Goal: Information Seeking & Learning: Learn about a topic

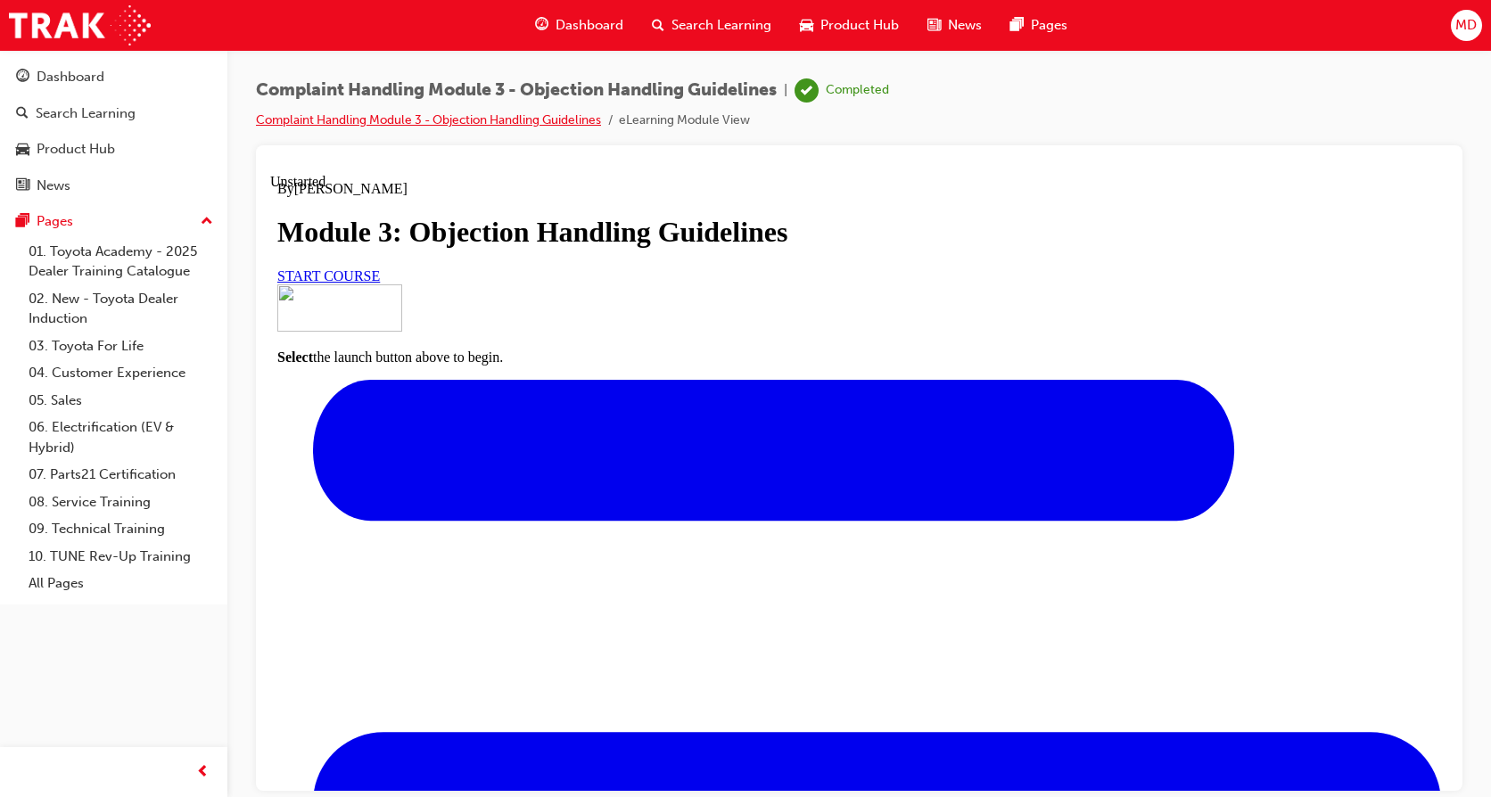
click at [355, 123] on link "Complaint Handling Module 3 - Objection Handling Guidelines" at bounding box center [428, 119] width 345 height 15
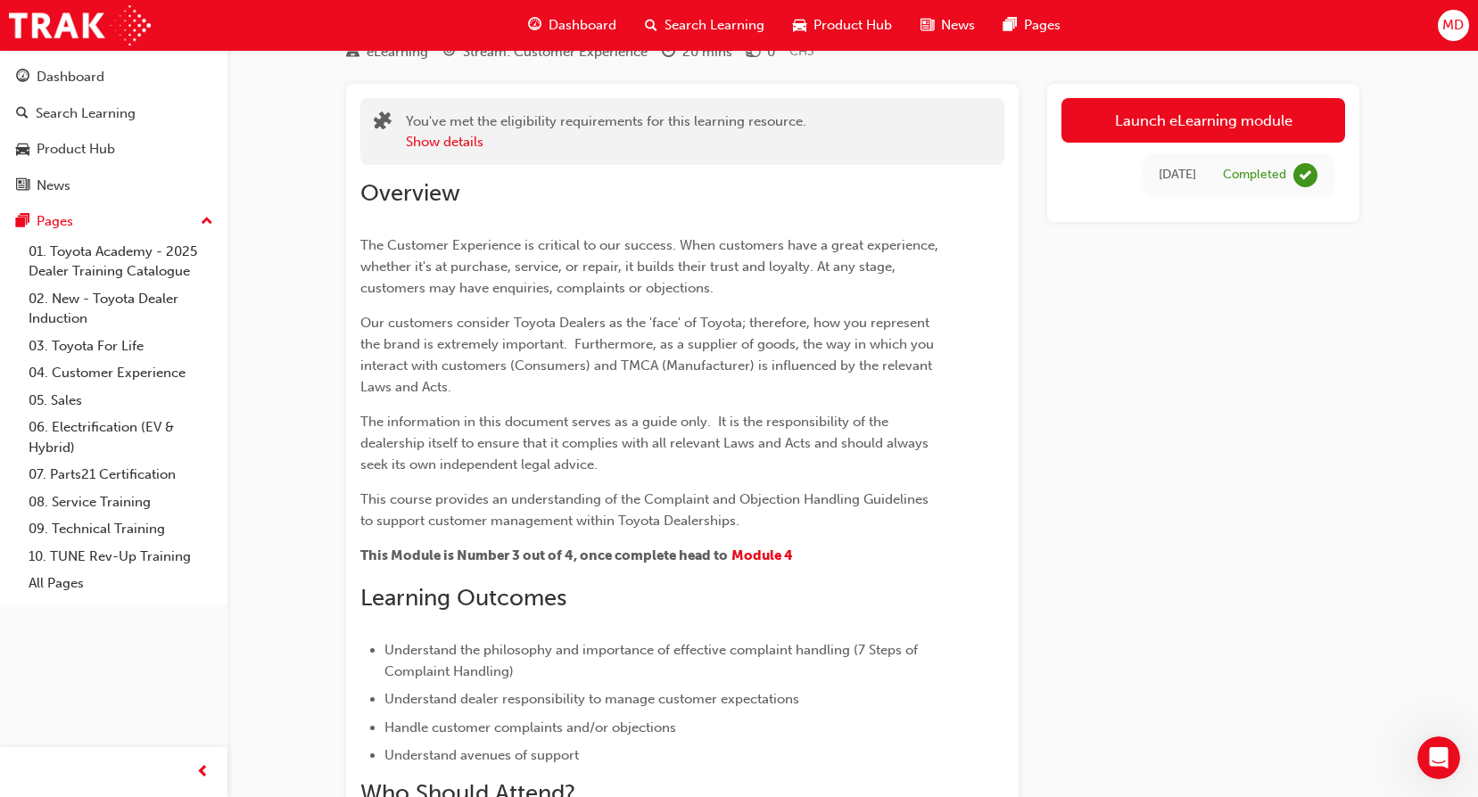
scroll to position [119, 0]
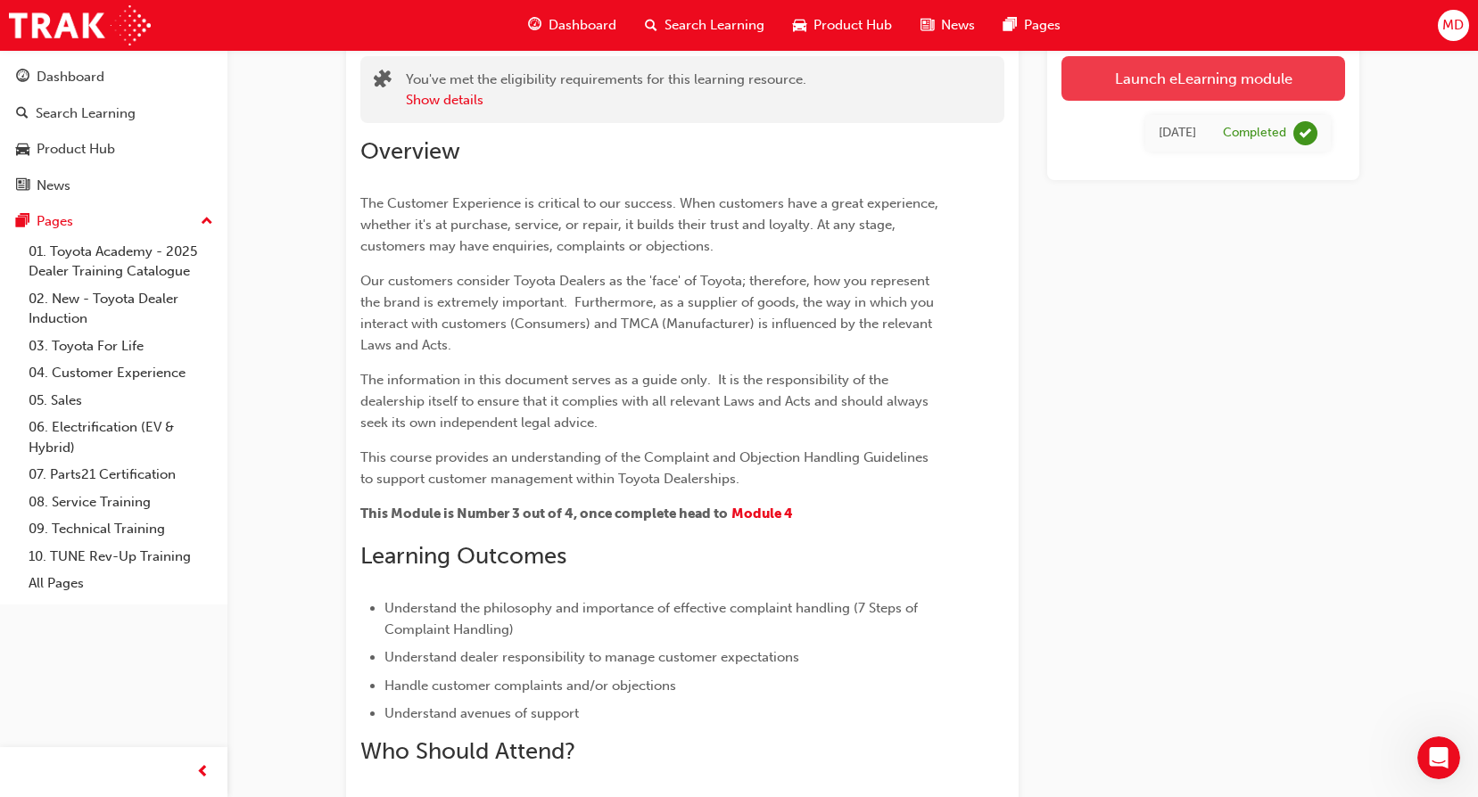
click at [1099, 78] on link "Launch eLearning module" at bounding box center [1203, 78] width 284 height 45
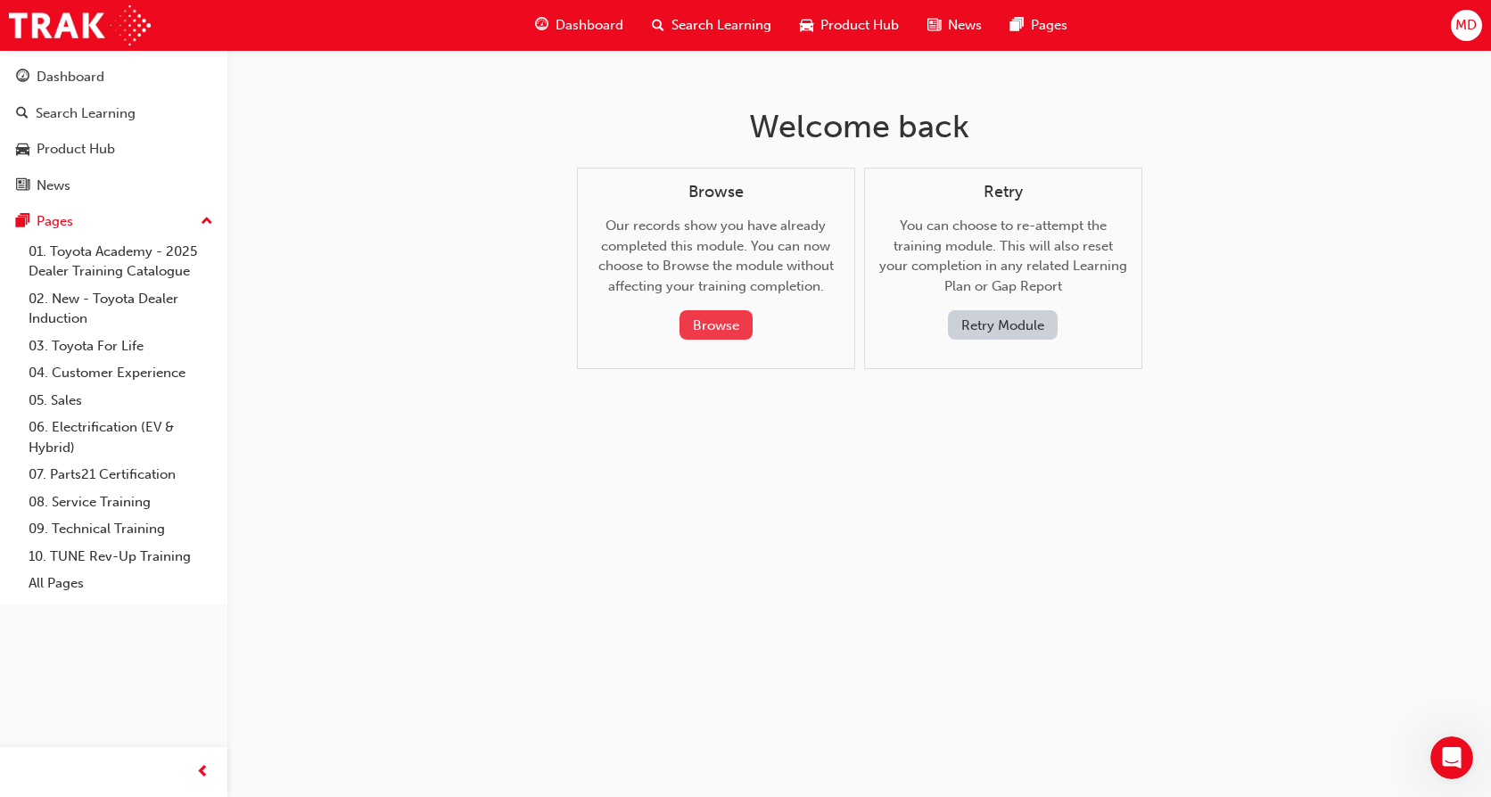
click at [720, 317] on button "Browse" at bounding box center [716, 324] width 73 height 29
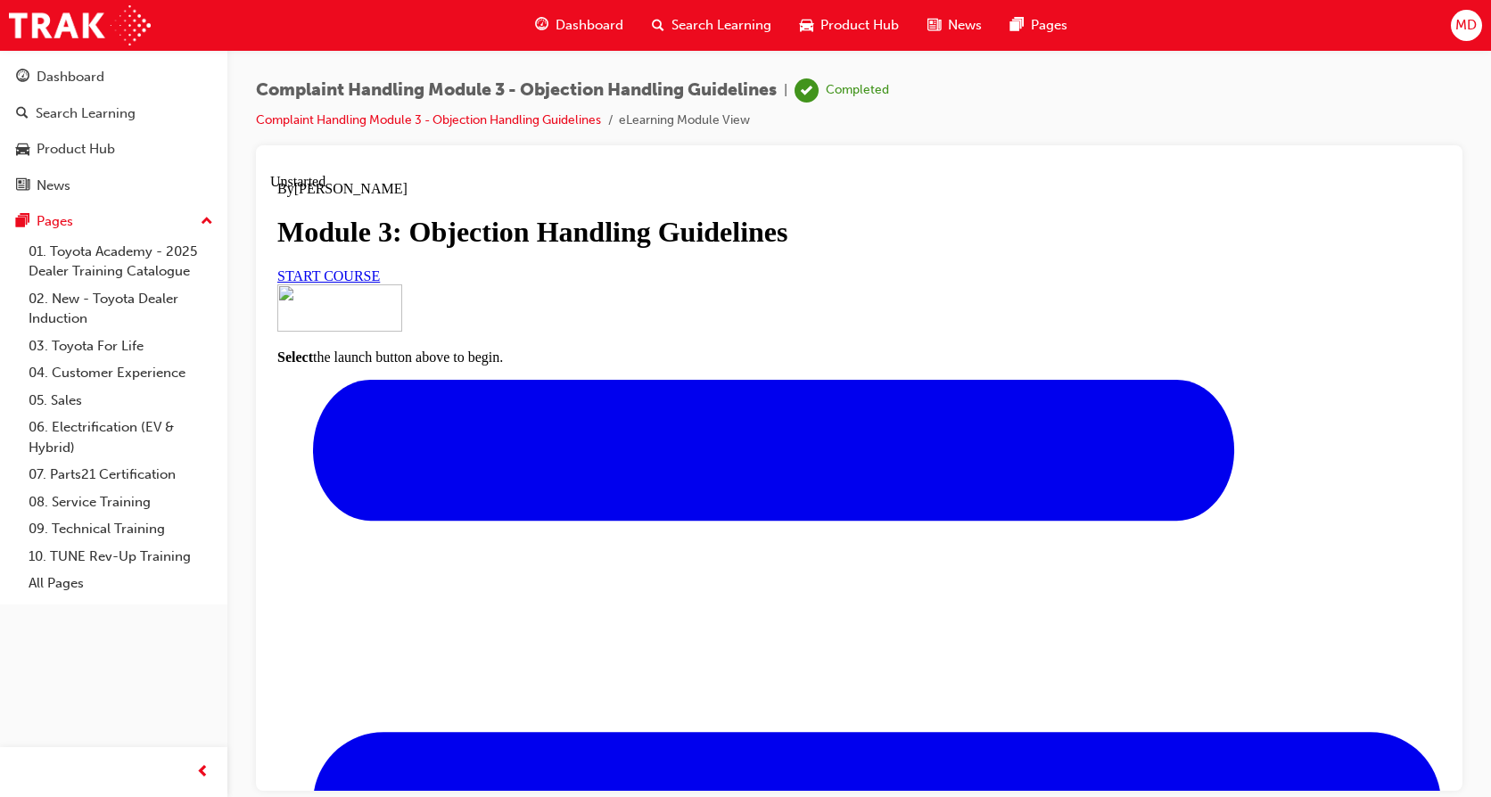
click at [380, 283] on link "START COURSE" at bounding box center [328, 275] width 103 height 15
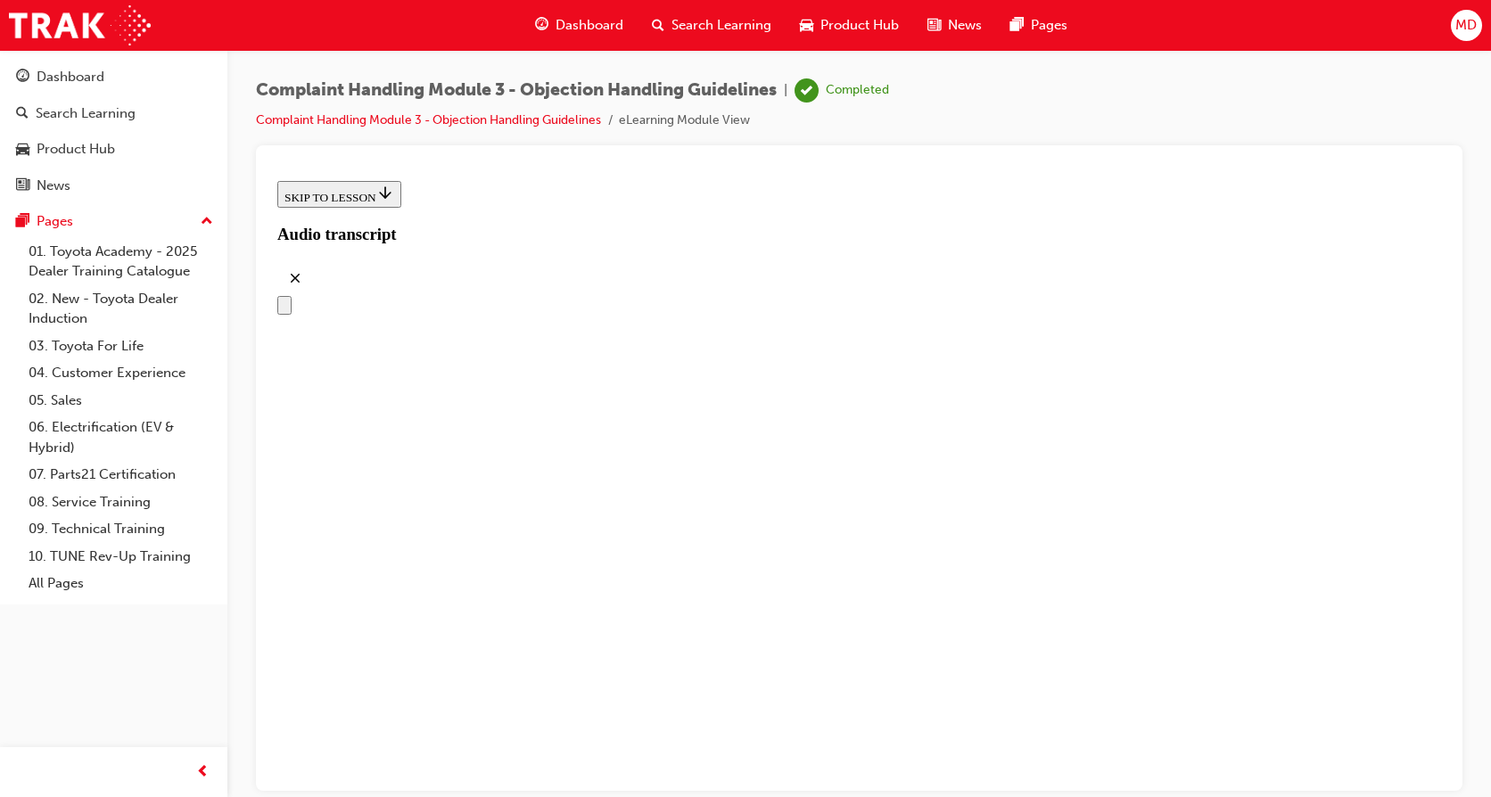
scroll to position [271, 0]
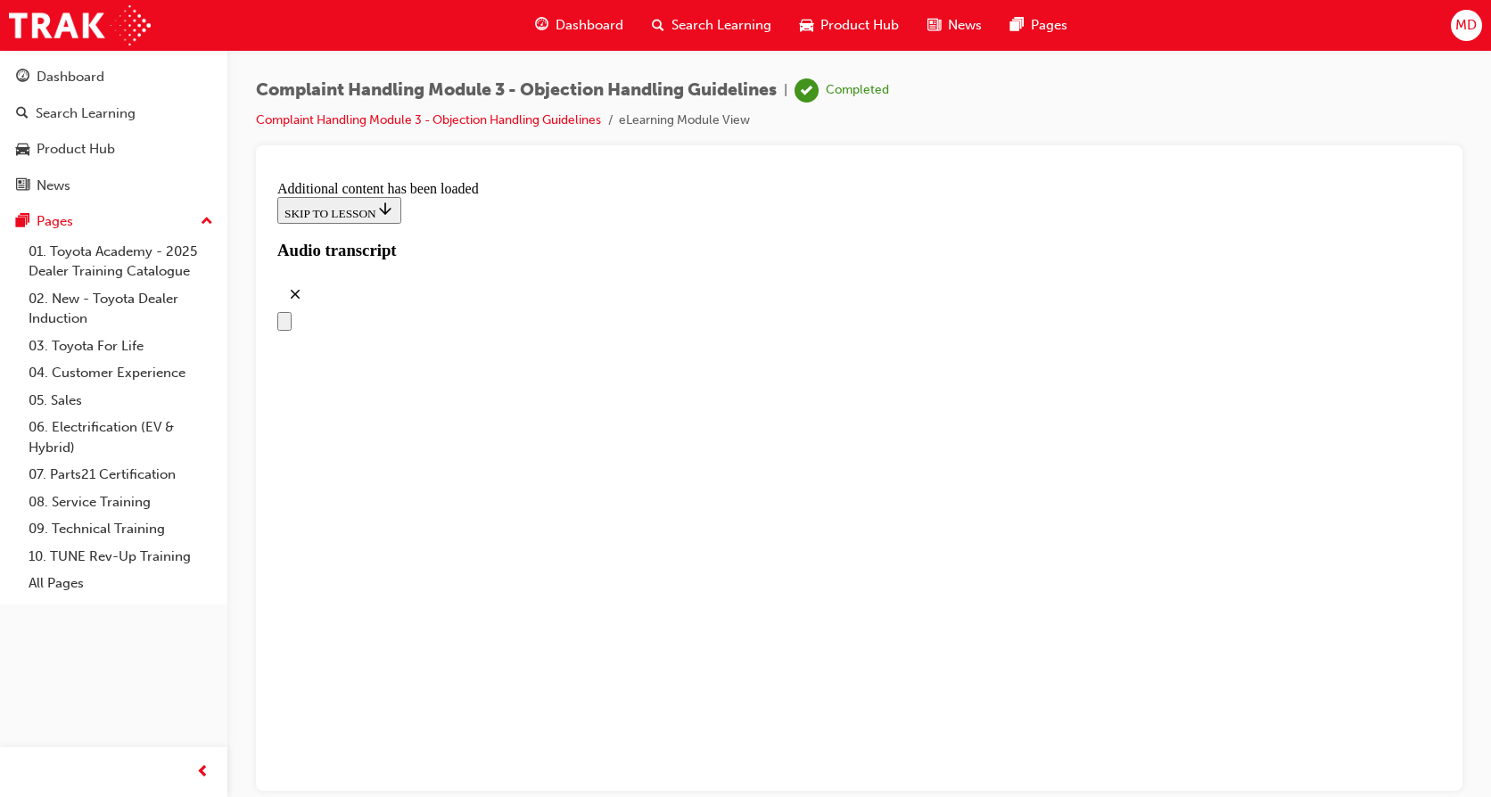
scroll to position [4477, 0]
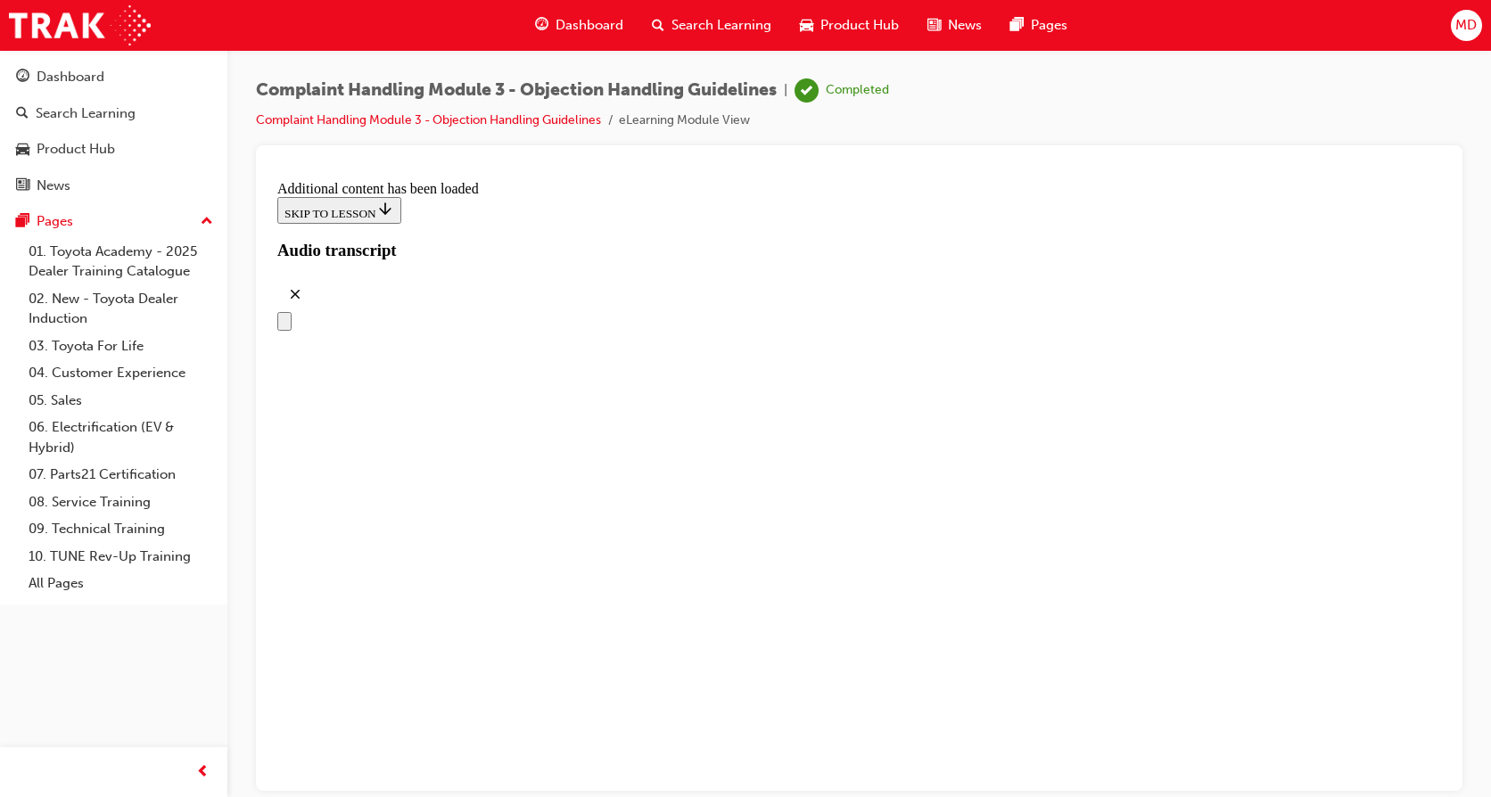
drag, startPoint x: 721, startPoint y: 590, endPoint x: 995, endPoint y: 320, distance: 385.3
drag, startPoint x: 729, startPoint y: 598, endPoint x: 1009, endPoint y: 428, distance: 327.7
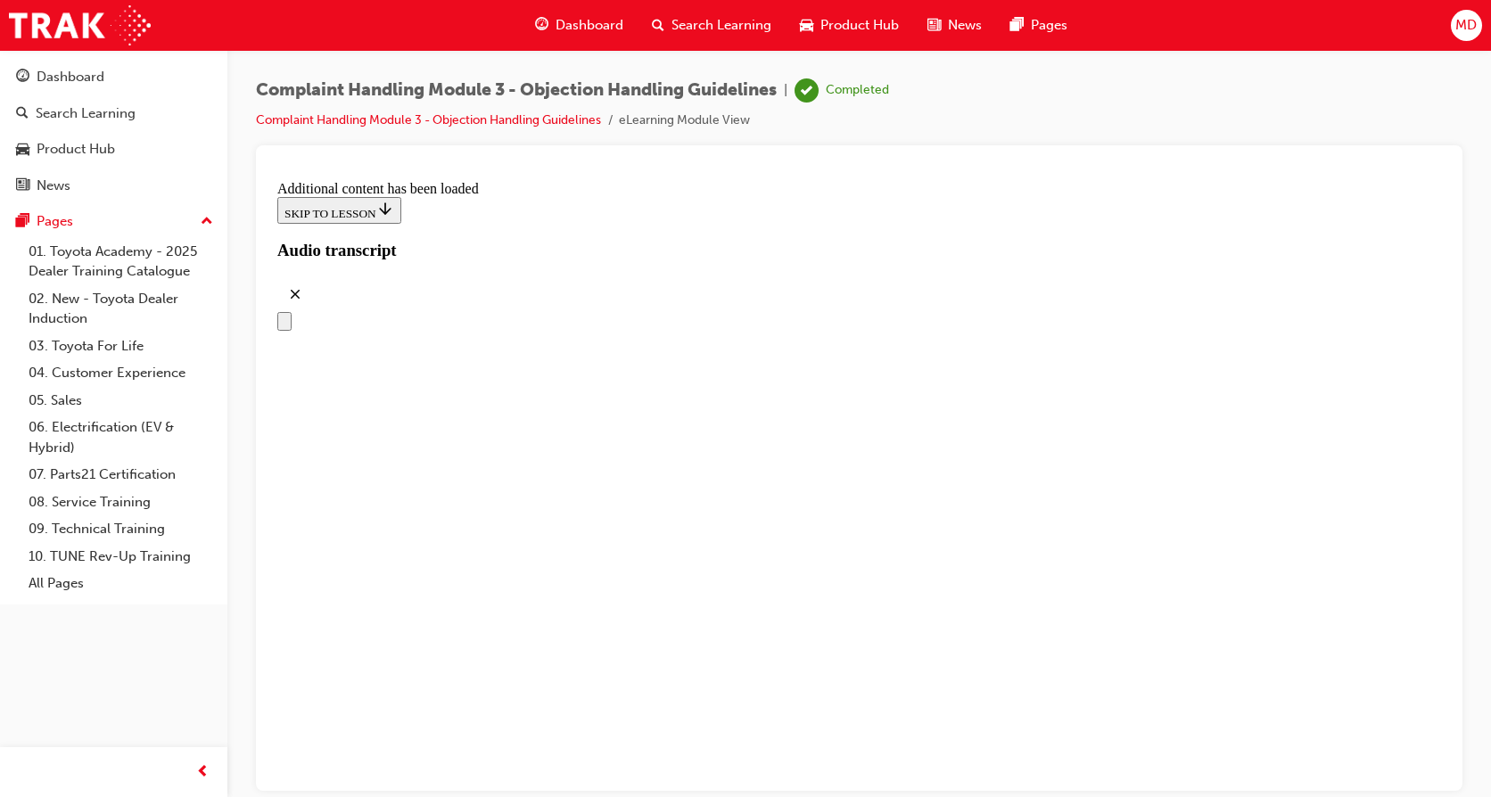
drag, startPoint x: 717, startPoint y: 690, endPoint x: 980, endPoint y: 515, distance: 316.3
drag, startPoint x: 754, startPoint y: 602, endPoint x: 985, endPoint y: 594, distance: 232.0
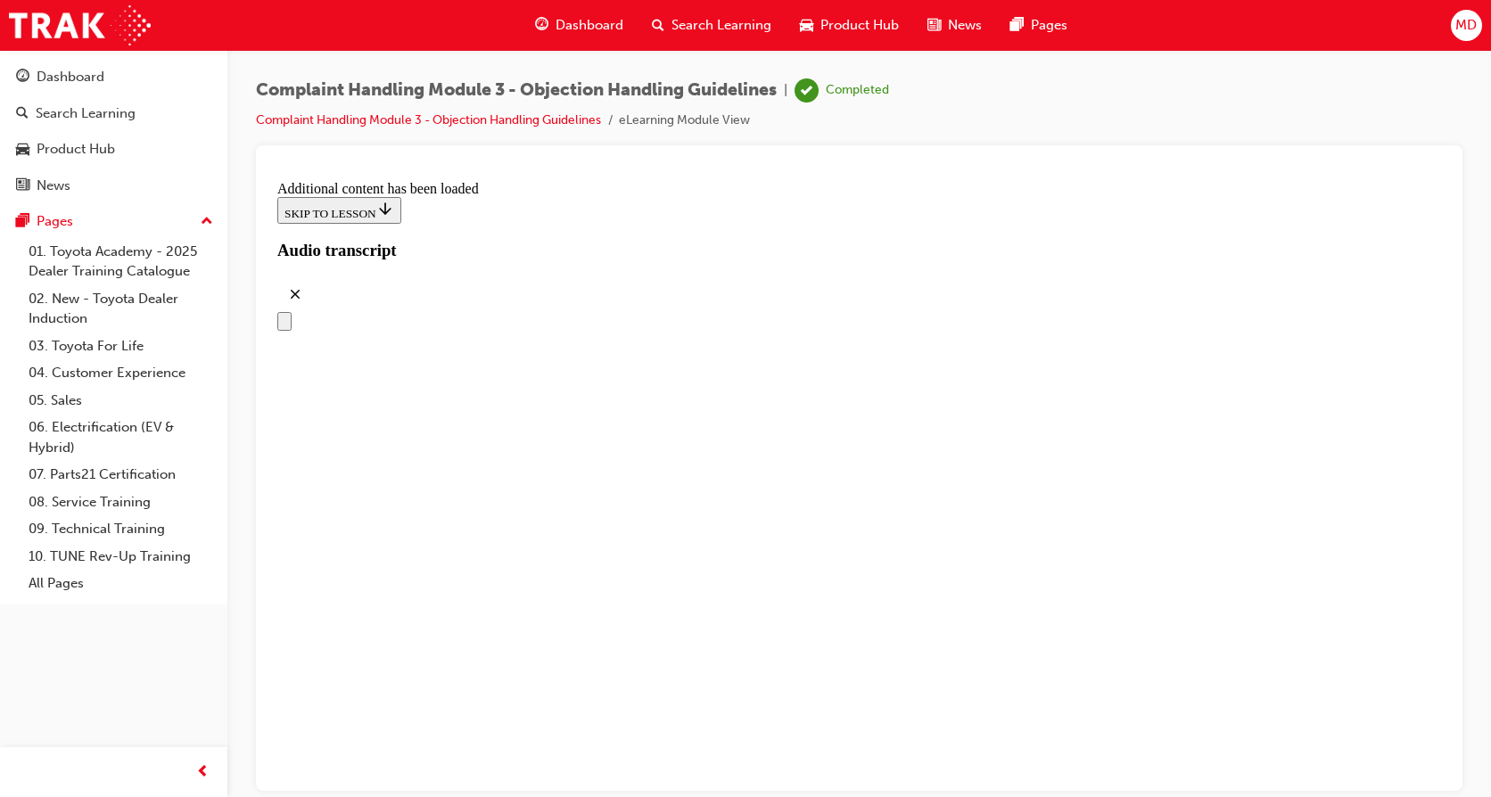
drag, startPoint x: 696, startPoint y: 680, endPoint x: 951, endPoint y: 677, distance: 255.9
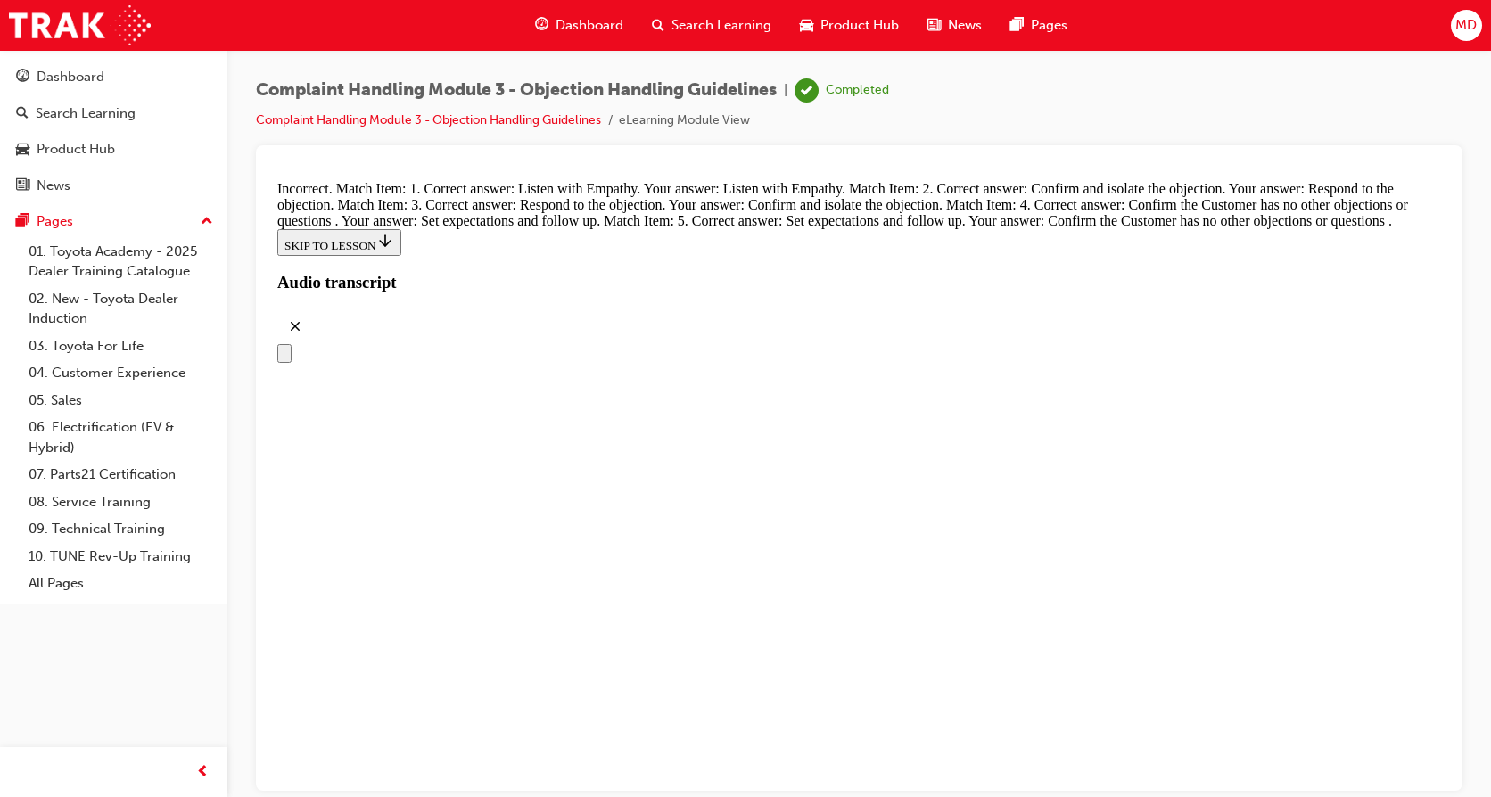
scroll to position [7135, 0]
drag, startPoint x: 707, startPoint y: 684, endPoint x: 1001, endPoint y: 322, distance: 466.6
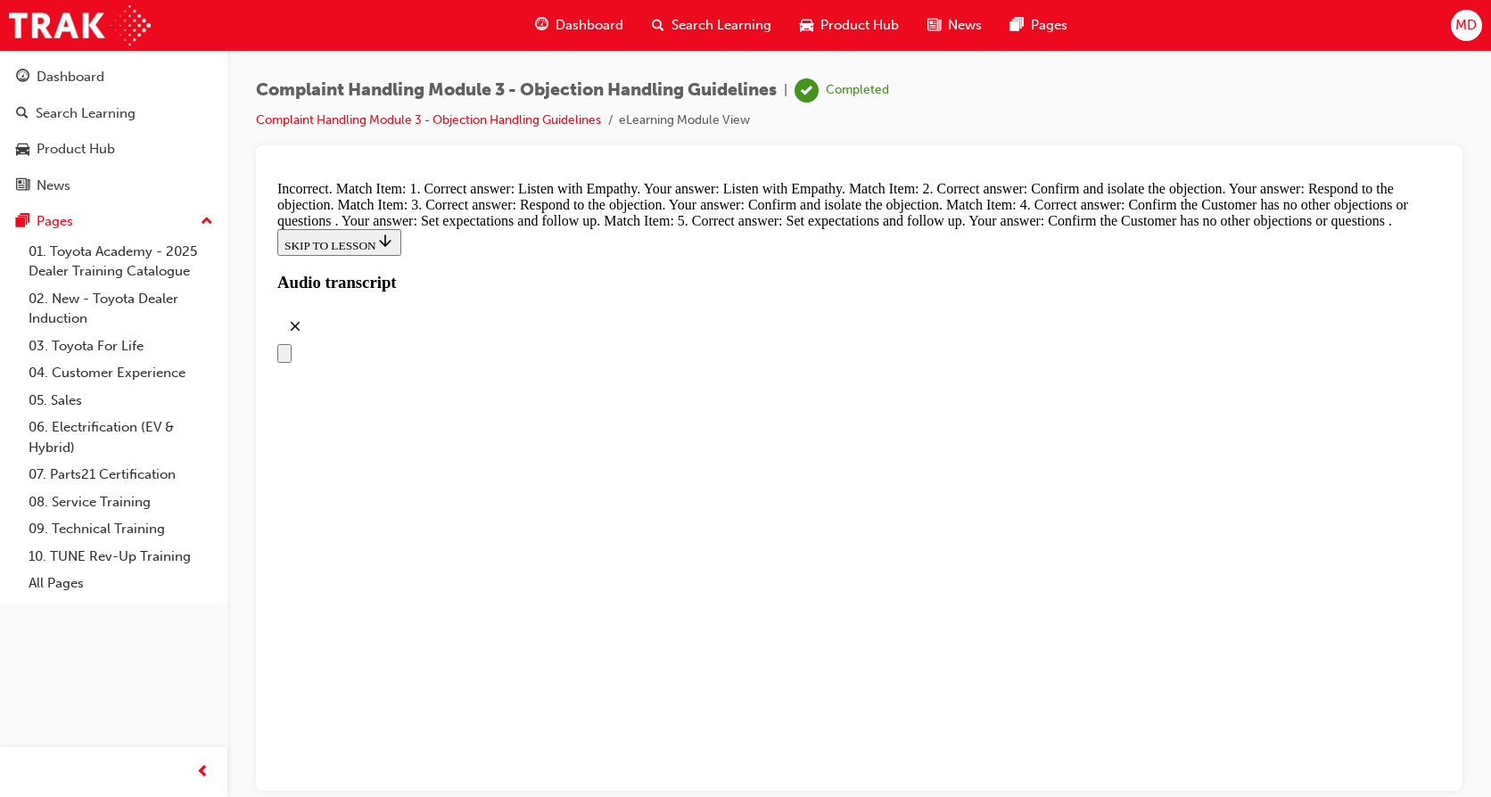
drag, startPoint x: 693, startPoint y: 413, endPoint x: 704, endPoint y: 417, distance: 11.6
drag, startPoint x: 704, startPoint y: 518, endPoint x: 1014, endPoint y: 620, distance: 326.6
drag, startPoint x: 733, startPoint y: 684, endPoint x: 1035, endPoint y: 681, distance: 302.3
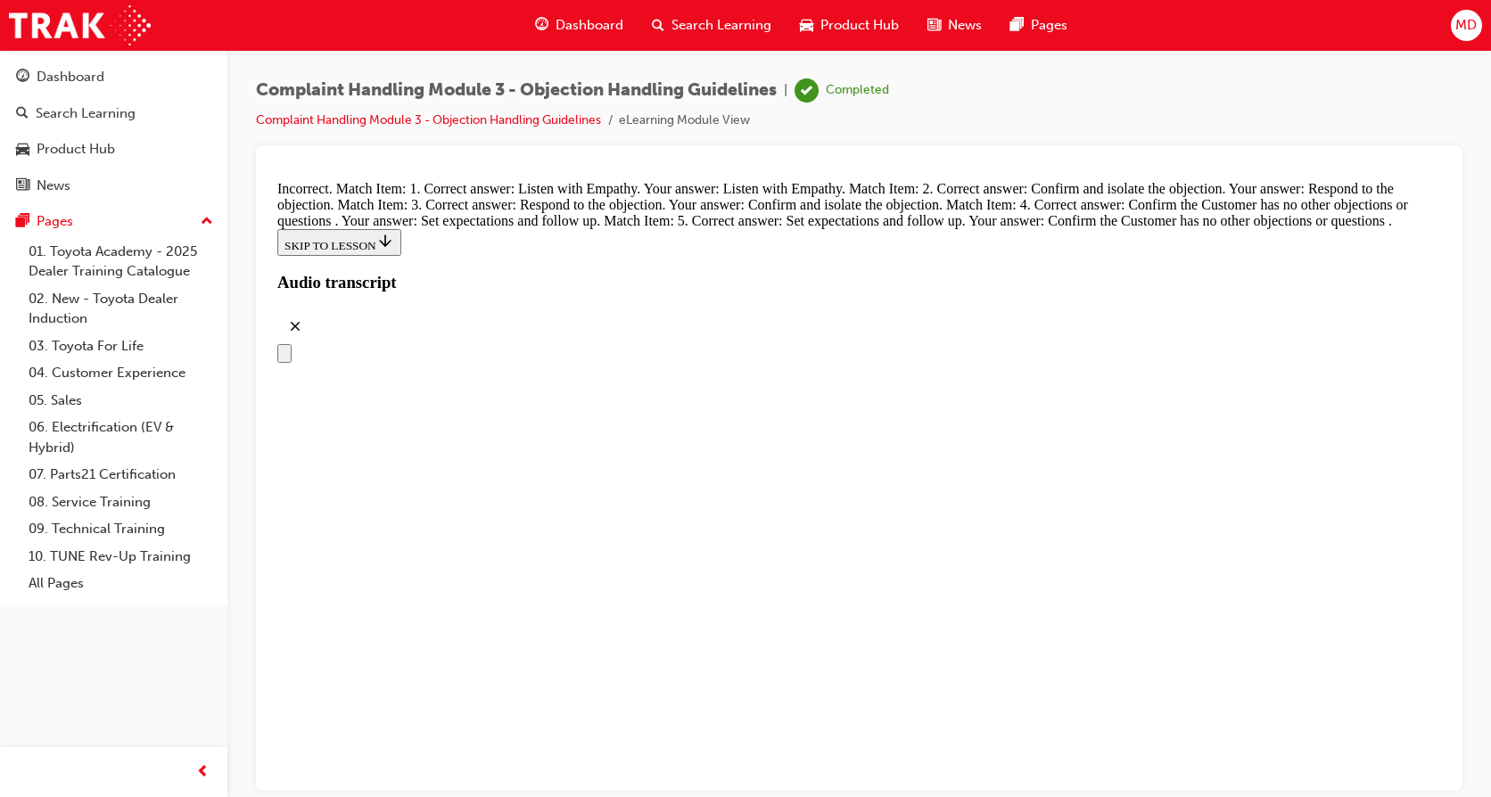
drag, startPoint x: 680, startPoint y: 490, endPoint x: 1028, endPoint y: 493, distance: 348.7
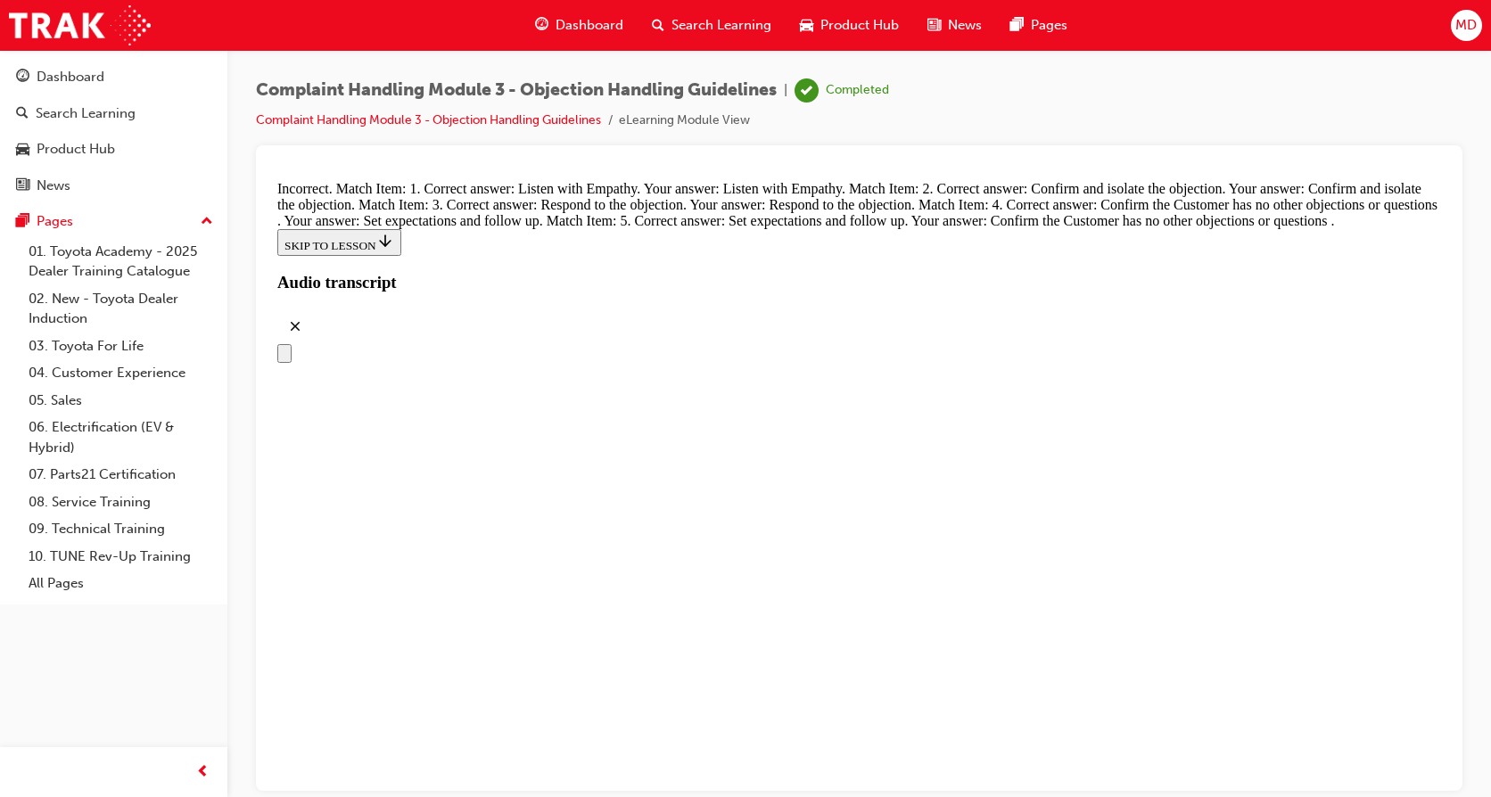
drag, startPoint x: 686, startPoint y: 413, endPoint x: 968, endPoint y: 325, distance: 295.3
drag, startPoint x: 780, startPoint y: 567, endPoint x: 978, endPoint y: 414, distance: 250.4
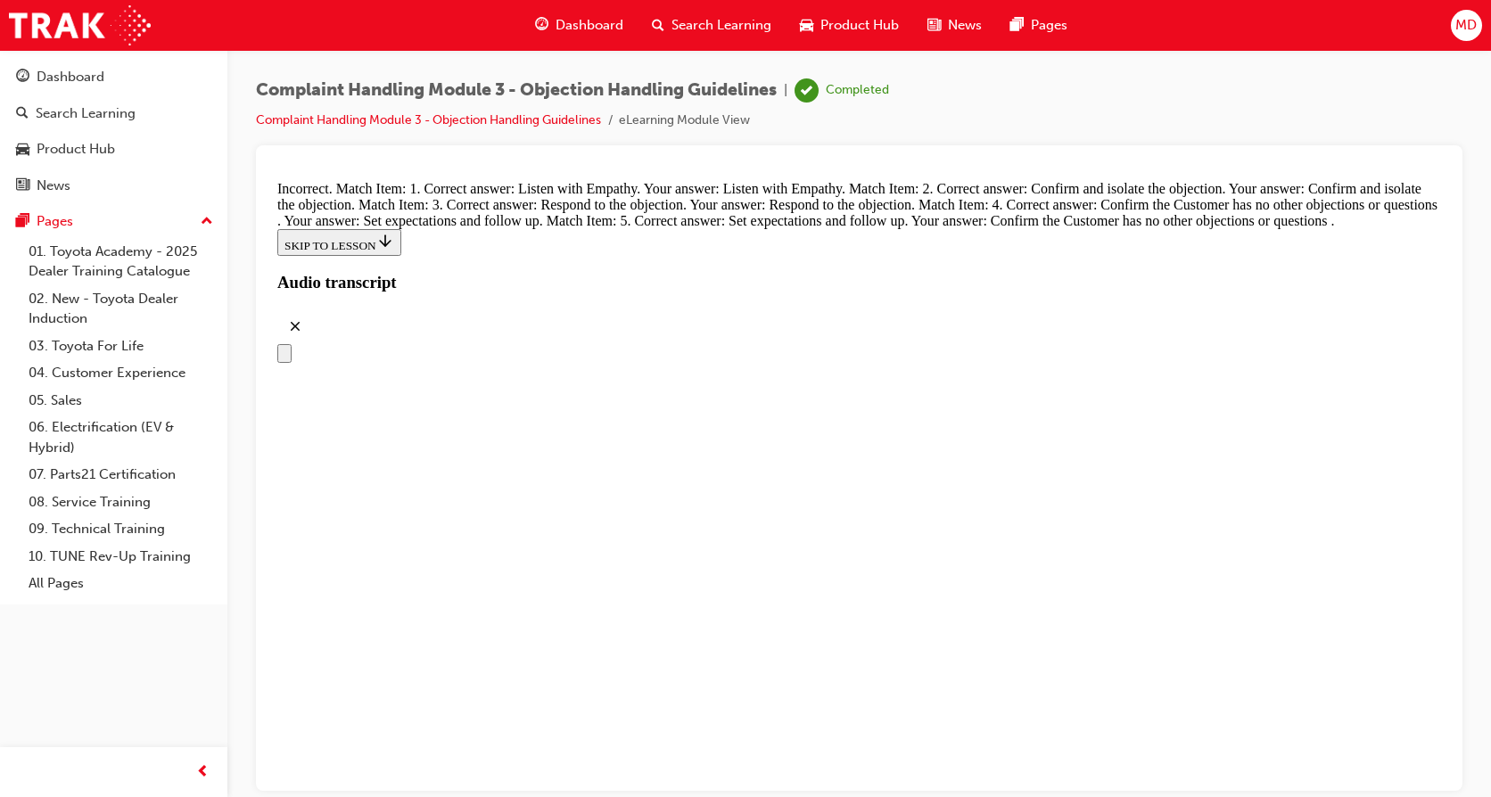
drag, startPoint x: 647, startPoint y: 688, endPoint x: 953, endPoint y: 508, distance: 355.0
drag, startPoint x: 693, startPoint y: 581, endPoint x: 1016, endPoint y: 674, distance: 335.9
drag, startPoint x: 726, startPoint y: 585, endPoint x: 1011, endPoint y: 588, distance: 285.4
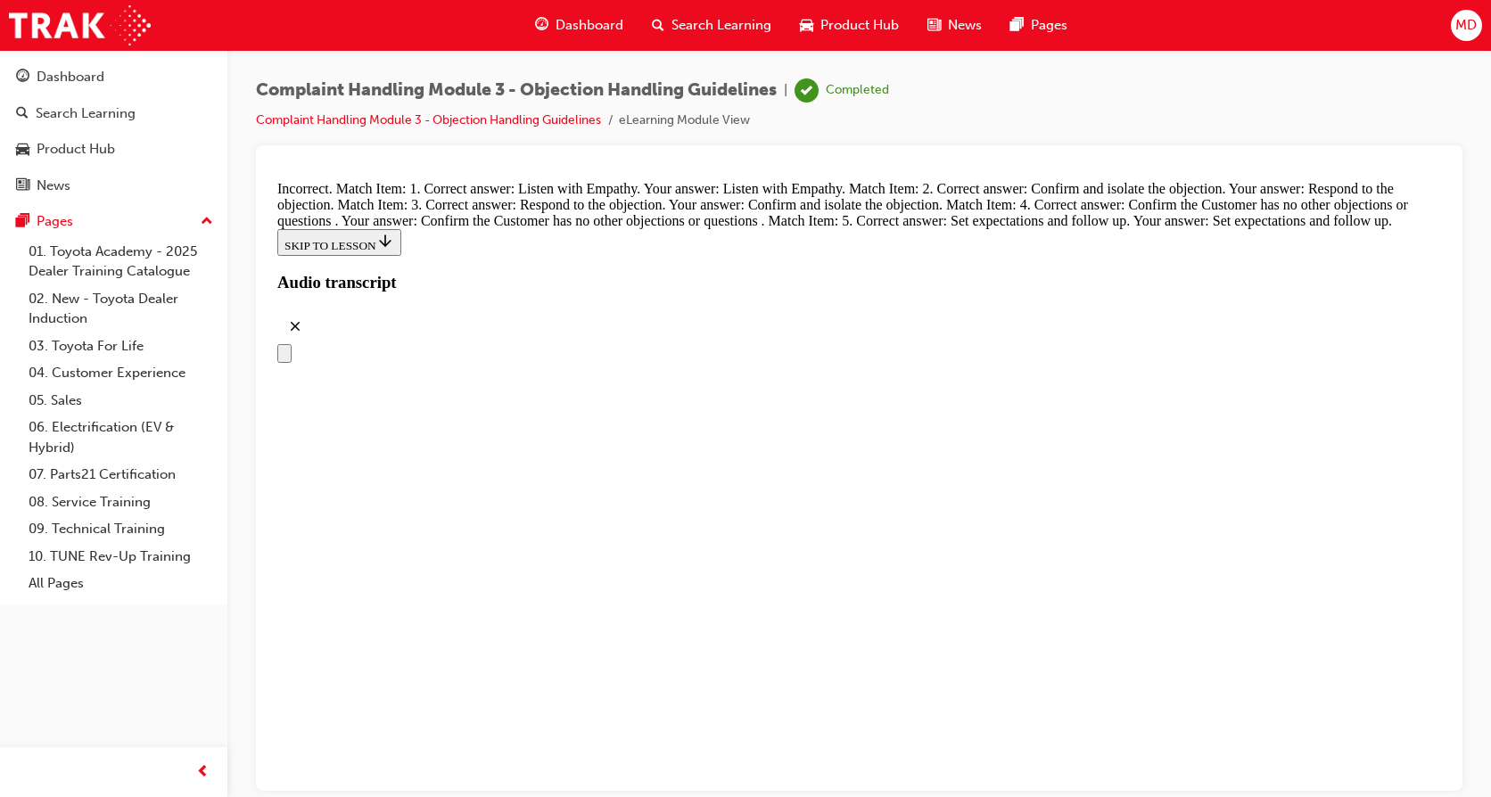
drag, startPoint x: 691, startPoint y: 502, endPoint x: 984, endPoint y: 336, distance: 336.2
drag, startPoint x: 707, startPoint y: 400, endPoint x: 1011, endPoint y: 402, distance: 304.1
drag, startPoint x: 737, startPoint y: 498, endPoint x: 997, endPoint y: 492, distance: 259.6
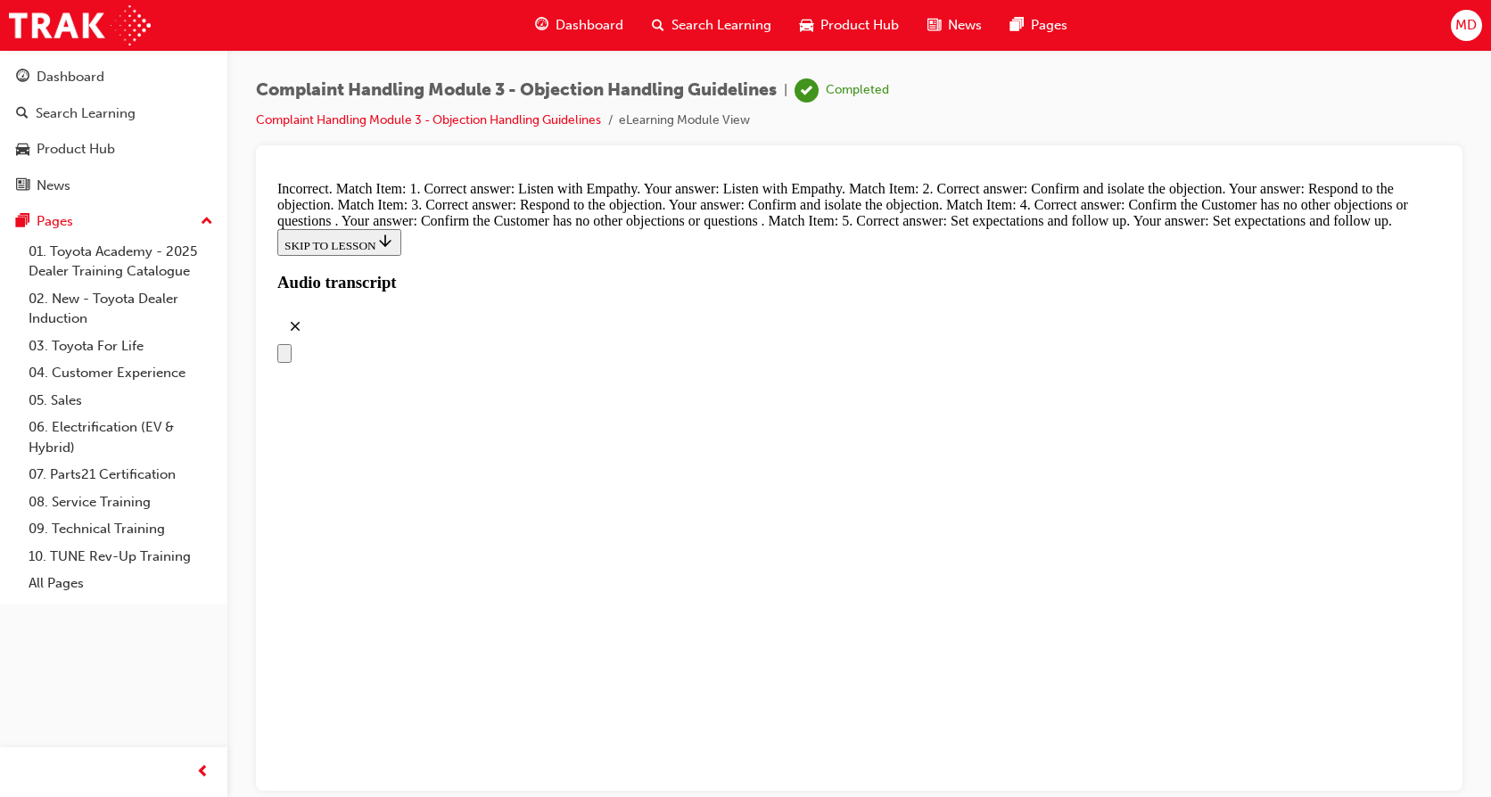
drag, startPoint x: 838, startPoint y: 647, endPoint x: 1014, endPoint y: 576, distance: 189.3
drag, startPoint x: 770, startPoint y: 671, endPoint x: 941, endPoint y: 672, distance: 170.3
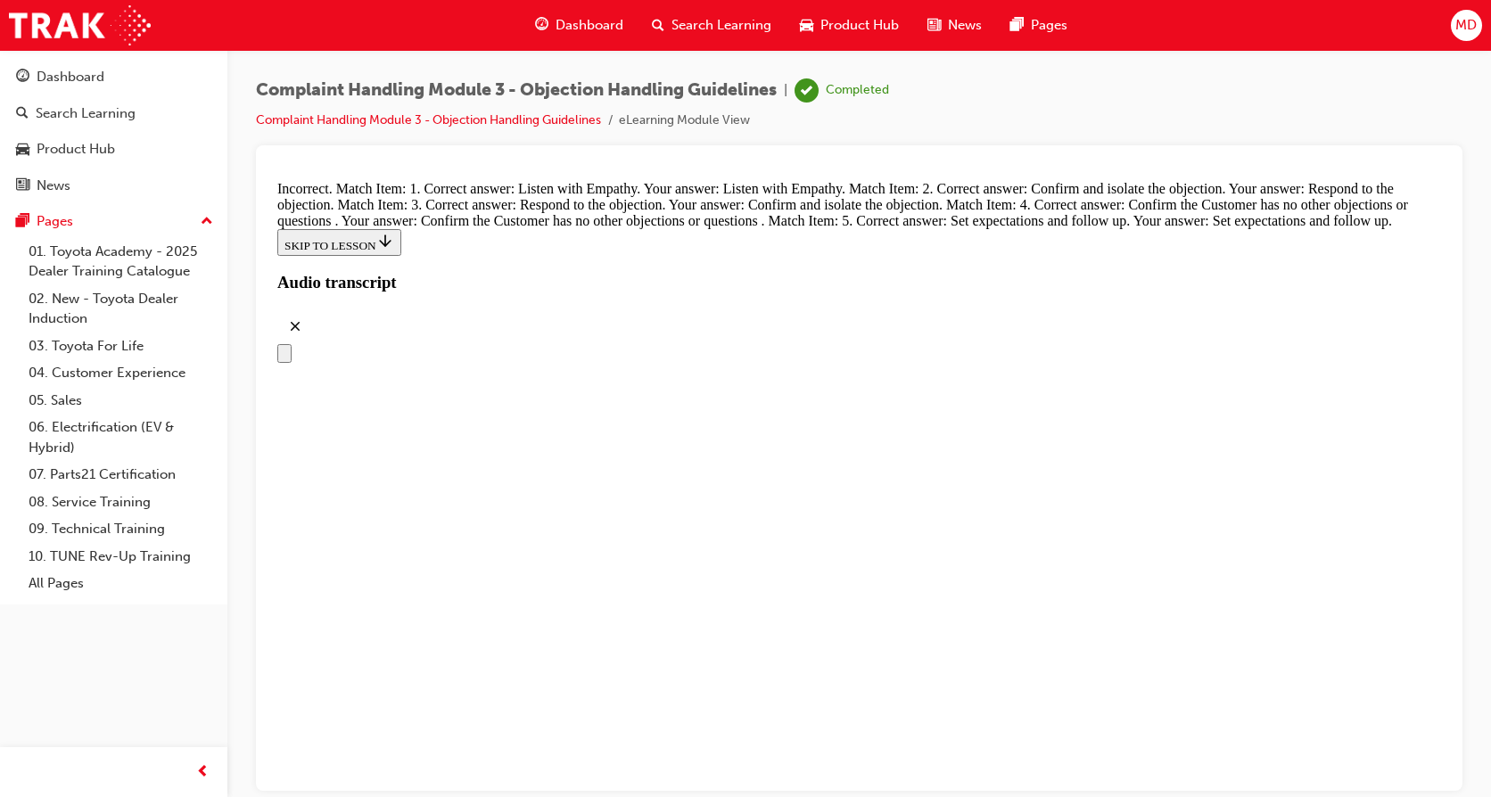
scroll to position [7018, 0]
drag, startPoint x: 681, startPoint y: 652, endPoint x: 968, endPoint y: 384, distance: 392.5
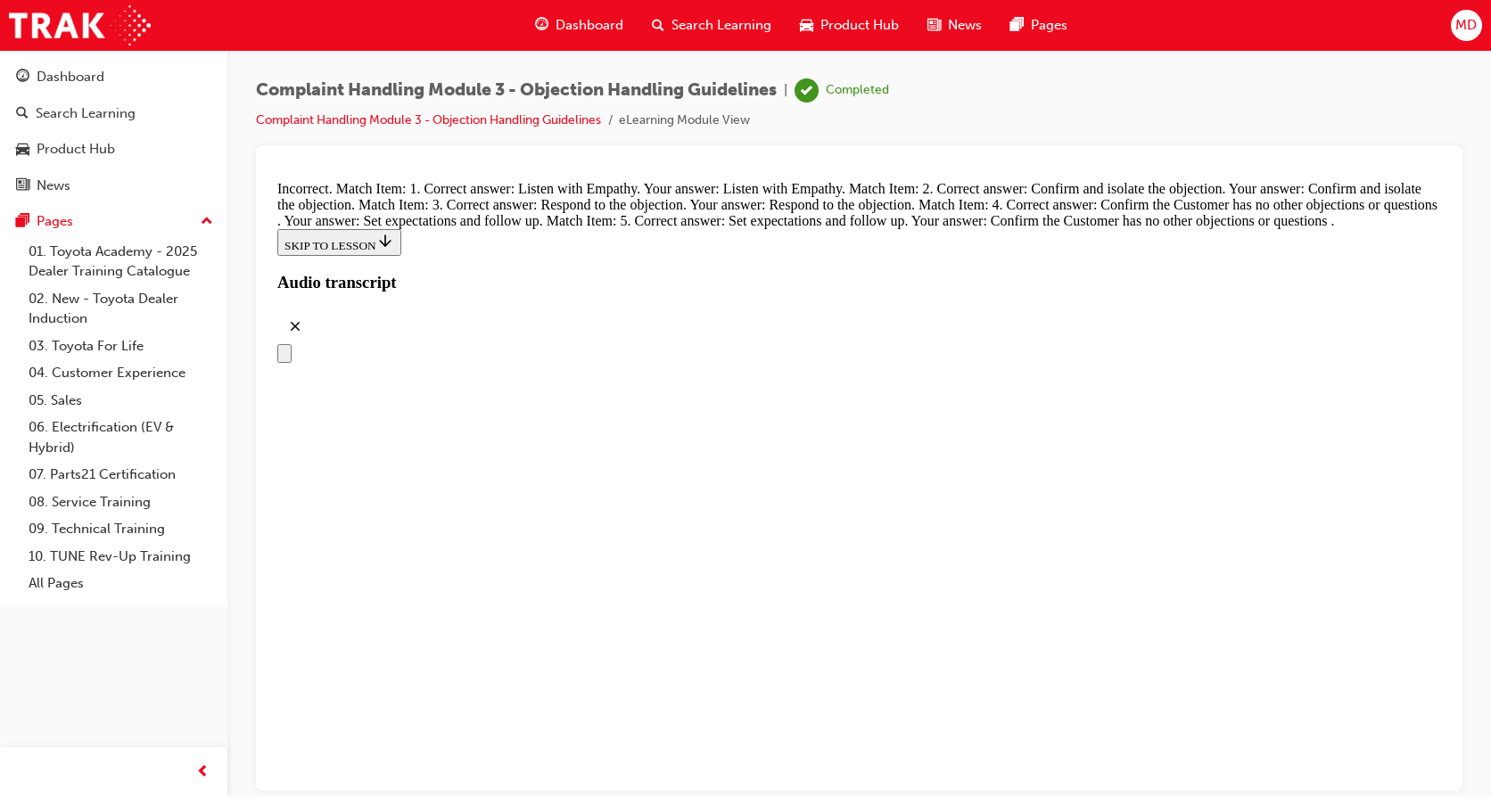
drag, startPoint x: 742, startPoint y: 647, endPoint x: 987, endPoint y: 462, distance: 306.9
drag, startPoint x: 681, startPoint y: 647, endPoint x: 999, endPoint y: 557, distance: 330.0
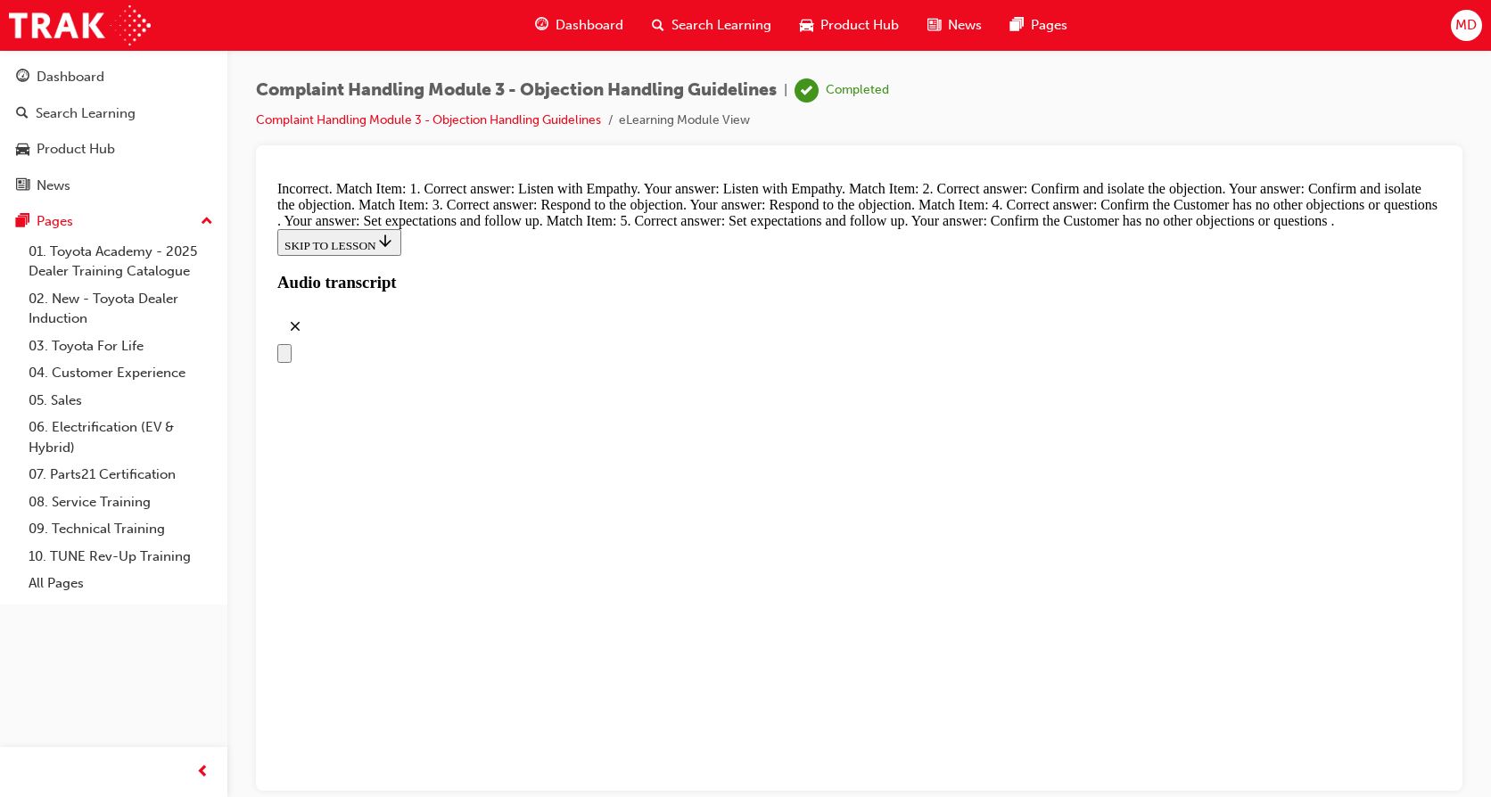
drag, startPoint x: 820, startPoint y: 611, endPoint x: 922, endPoint y: 609, distance: 101.7
drag, startPoint x: 705, startPoint y: 548, endPoint x: 1022, endPoint y: 547, distance: 316.6
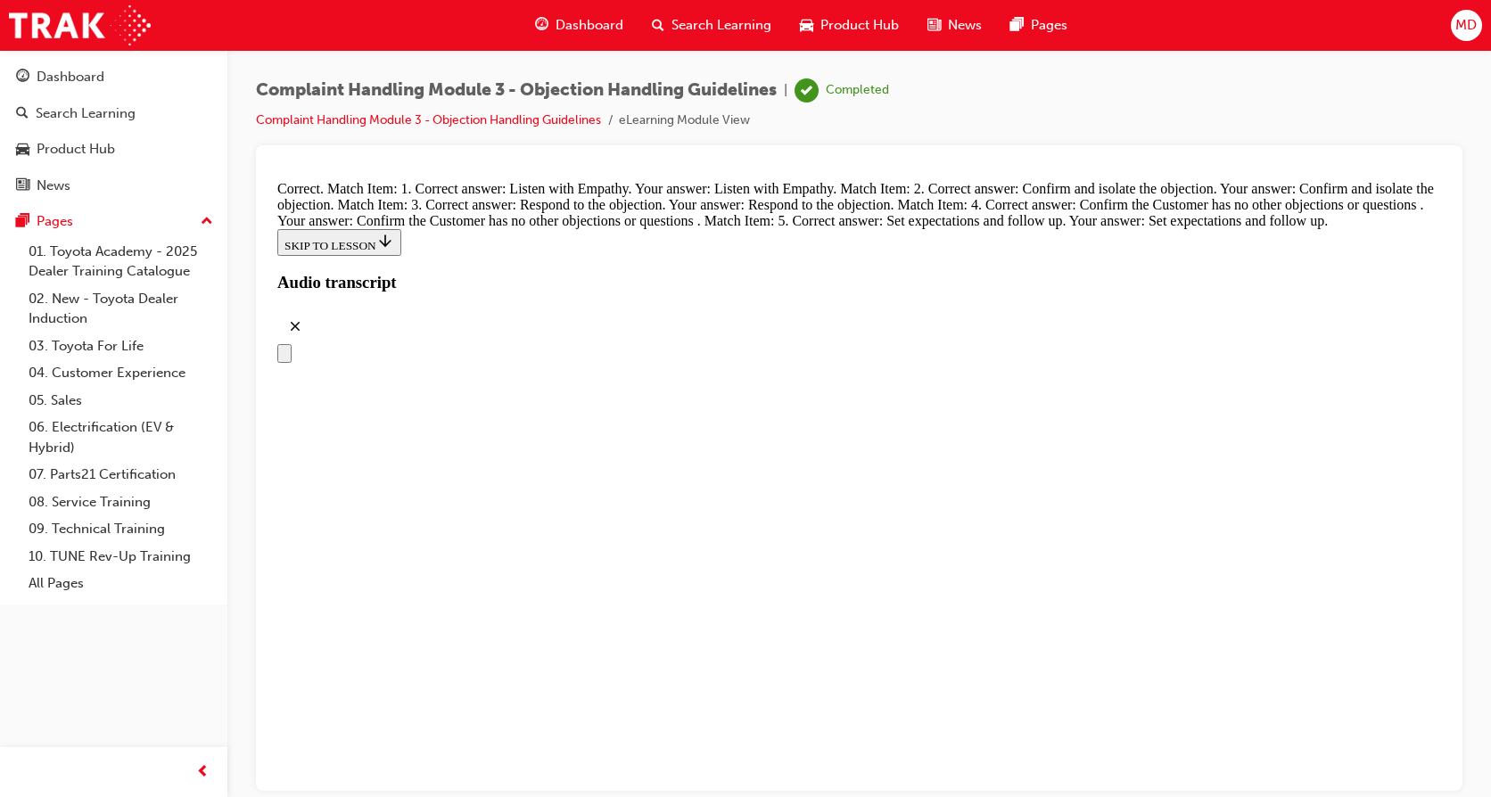
radio input "true"
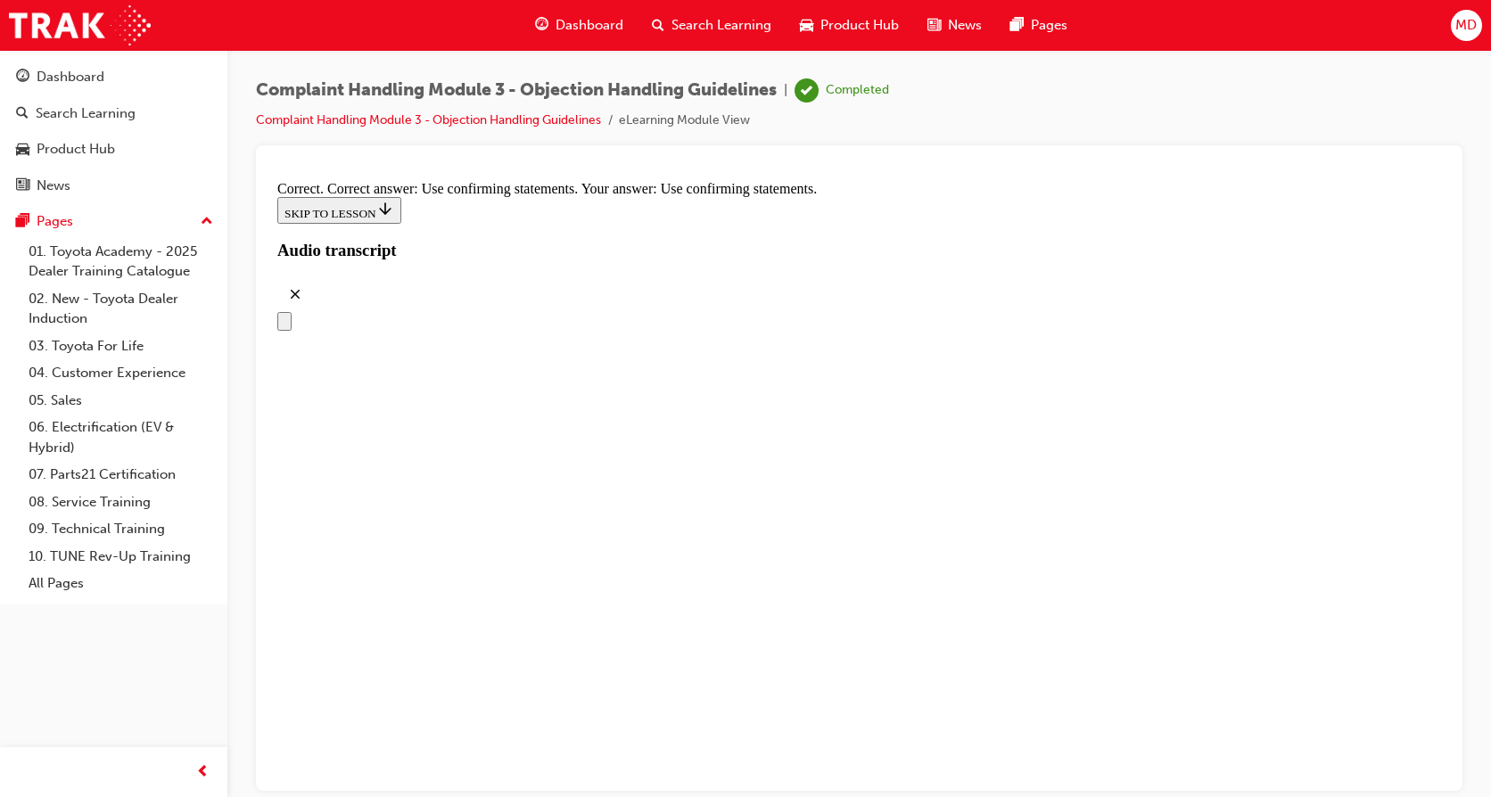
scroll to position [8266, 0]
radio input "true"
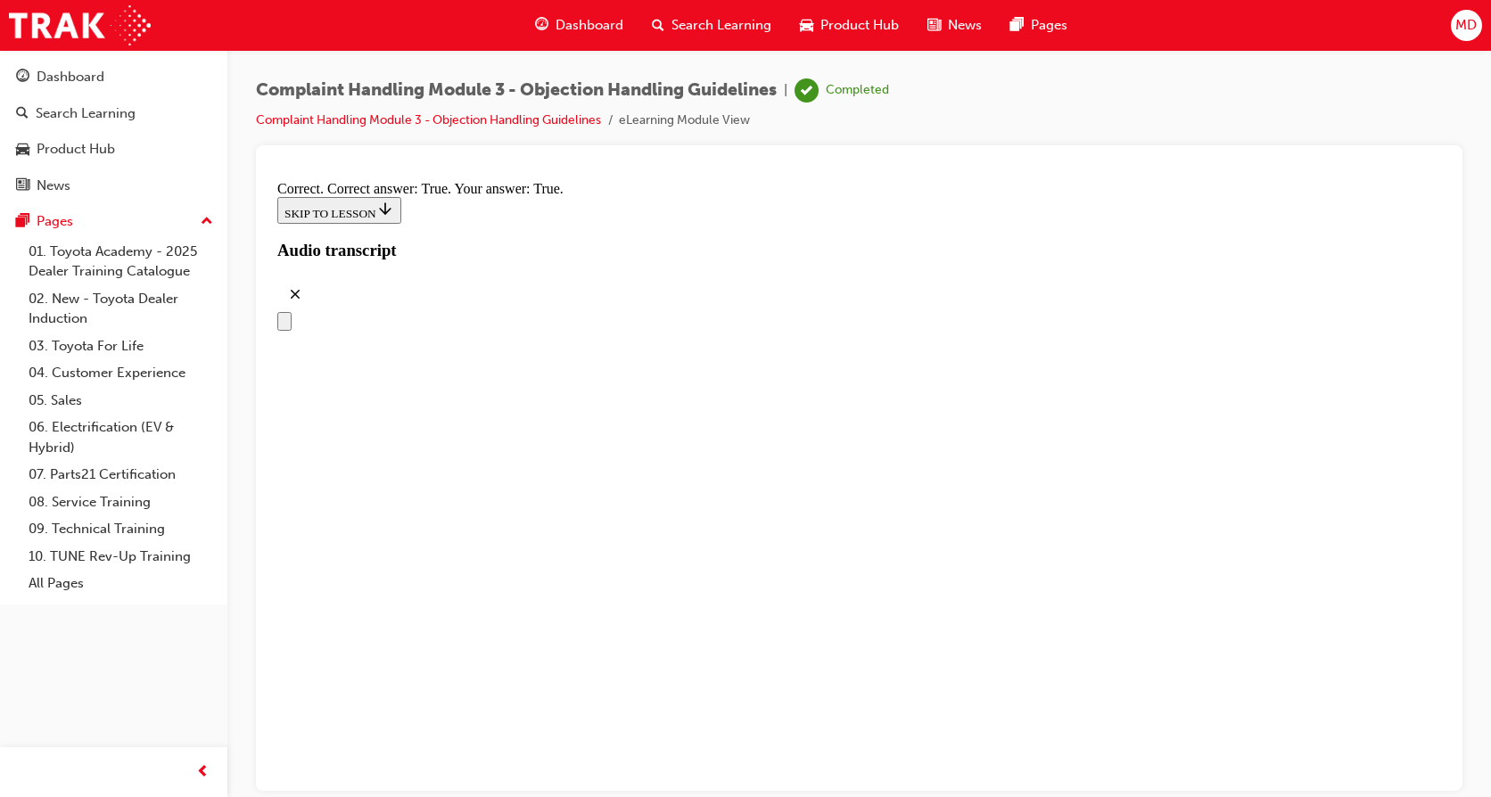
scroll to position [9040, 0]
checkbox input "true"
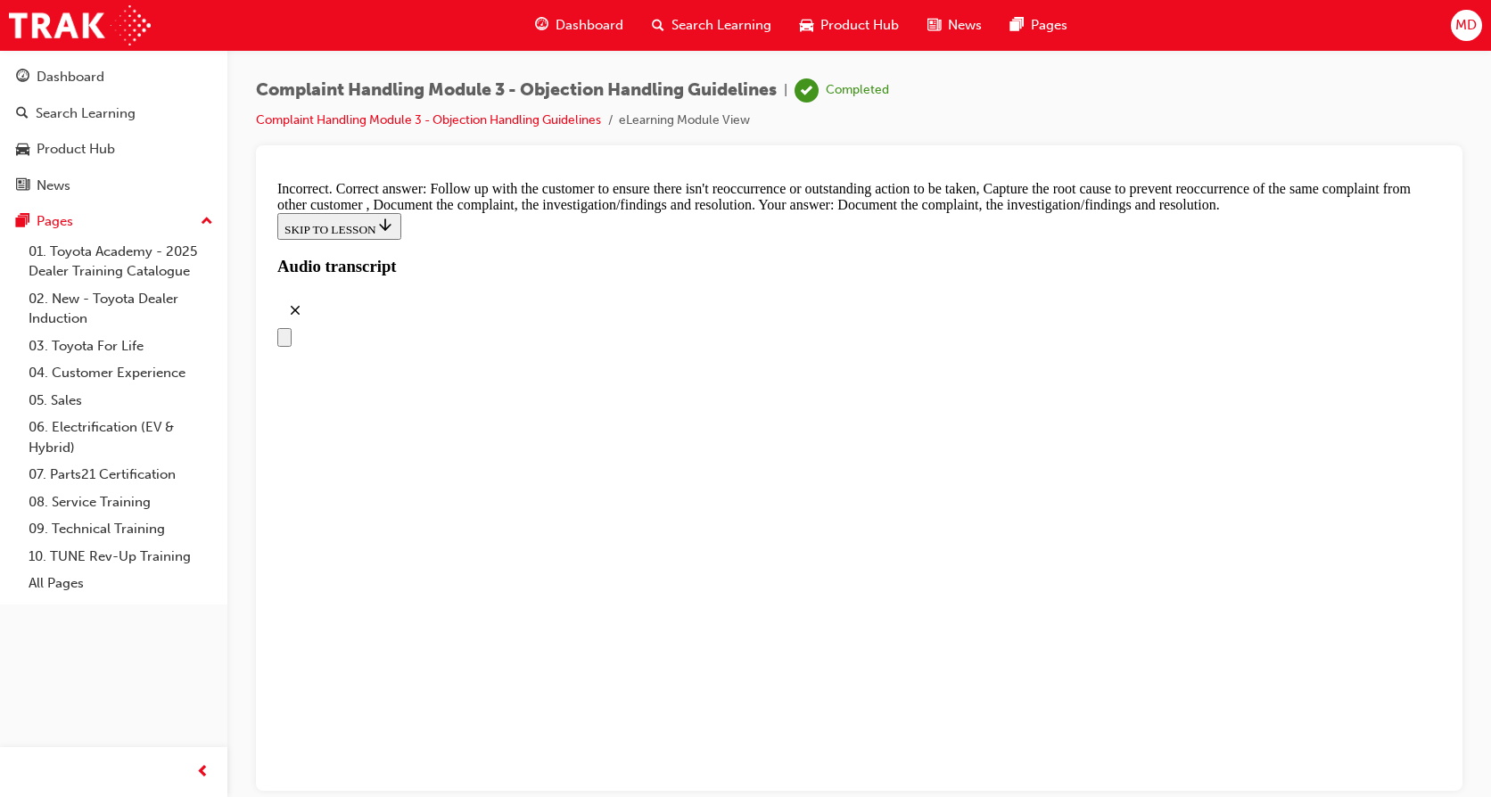
scroll to position [9158, 0]
checkbox input "true"
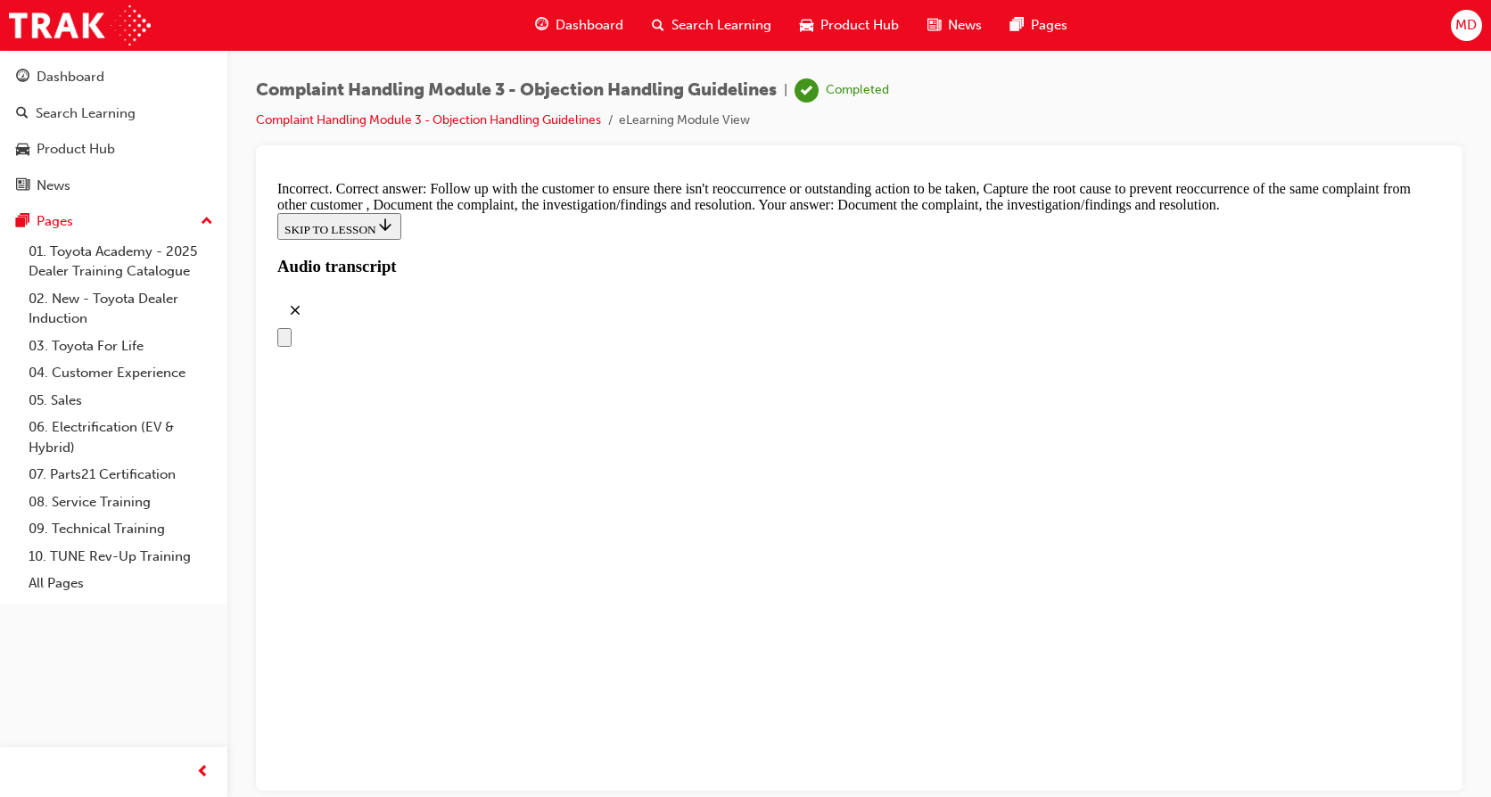
checkbox input "true"
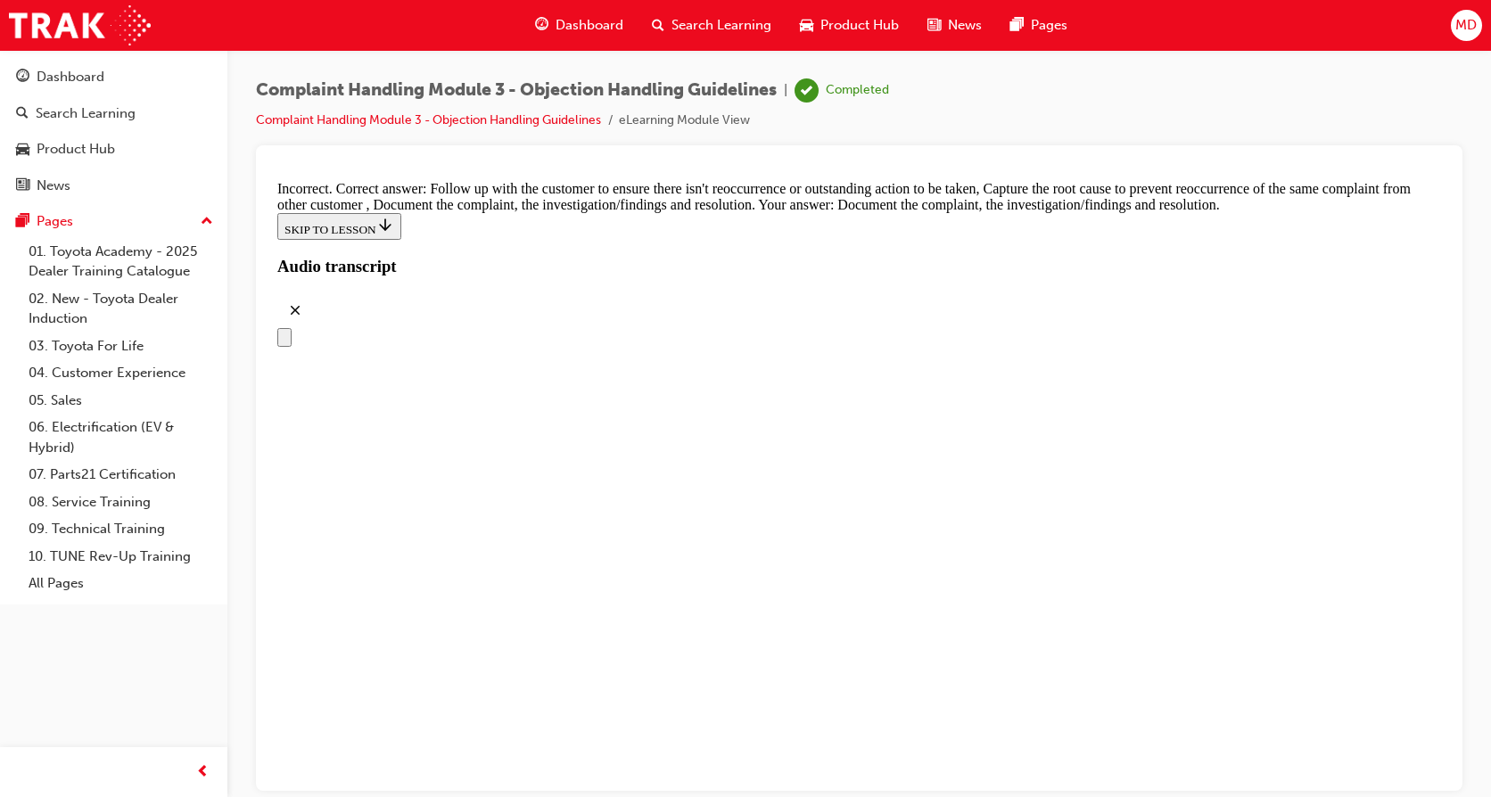
checkbox input "false"
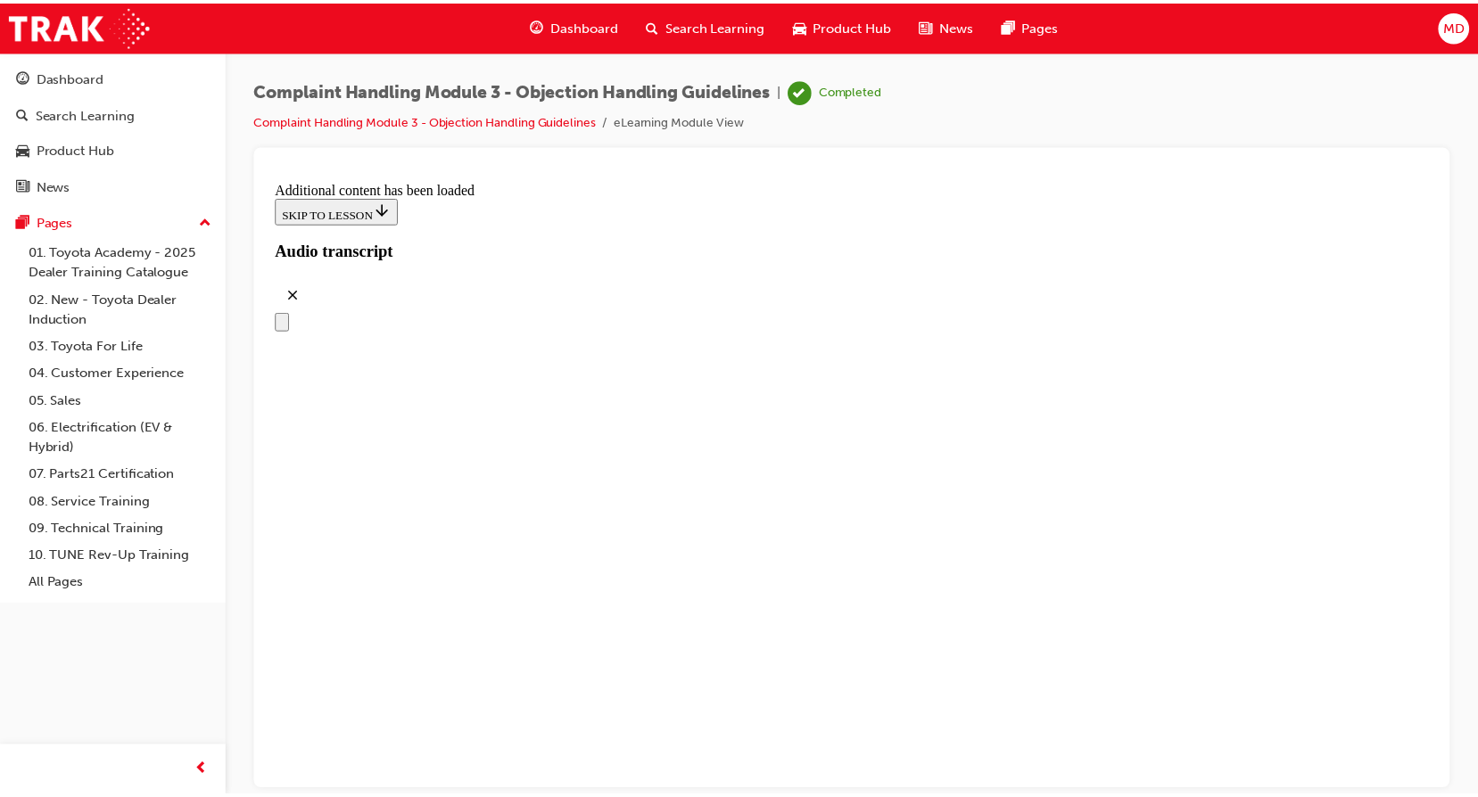
scroll to position [9460, 0]
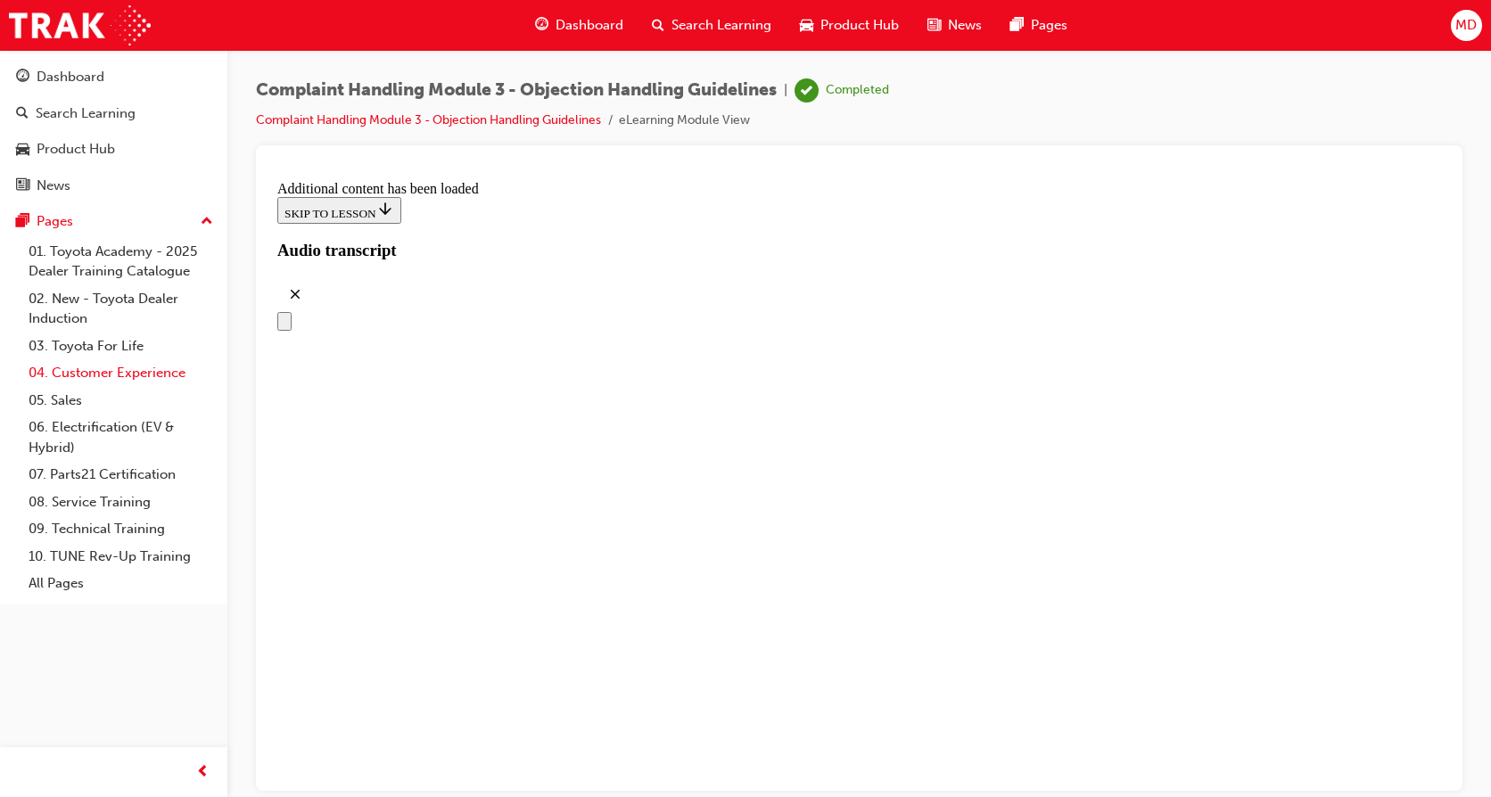
click at [143, 377] on link "04. Customer Experience" at bounding box center [120, 373] width 199 height 28
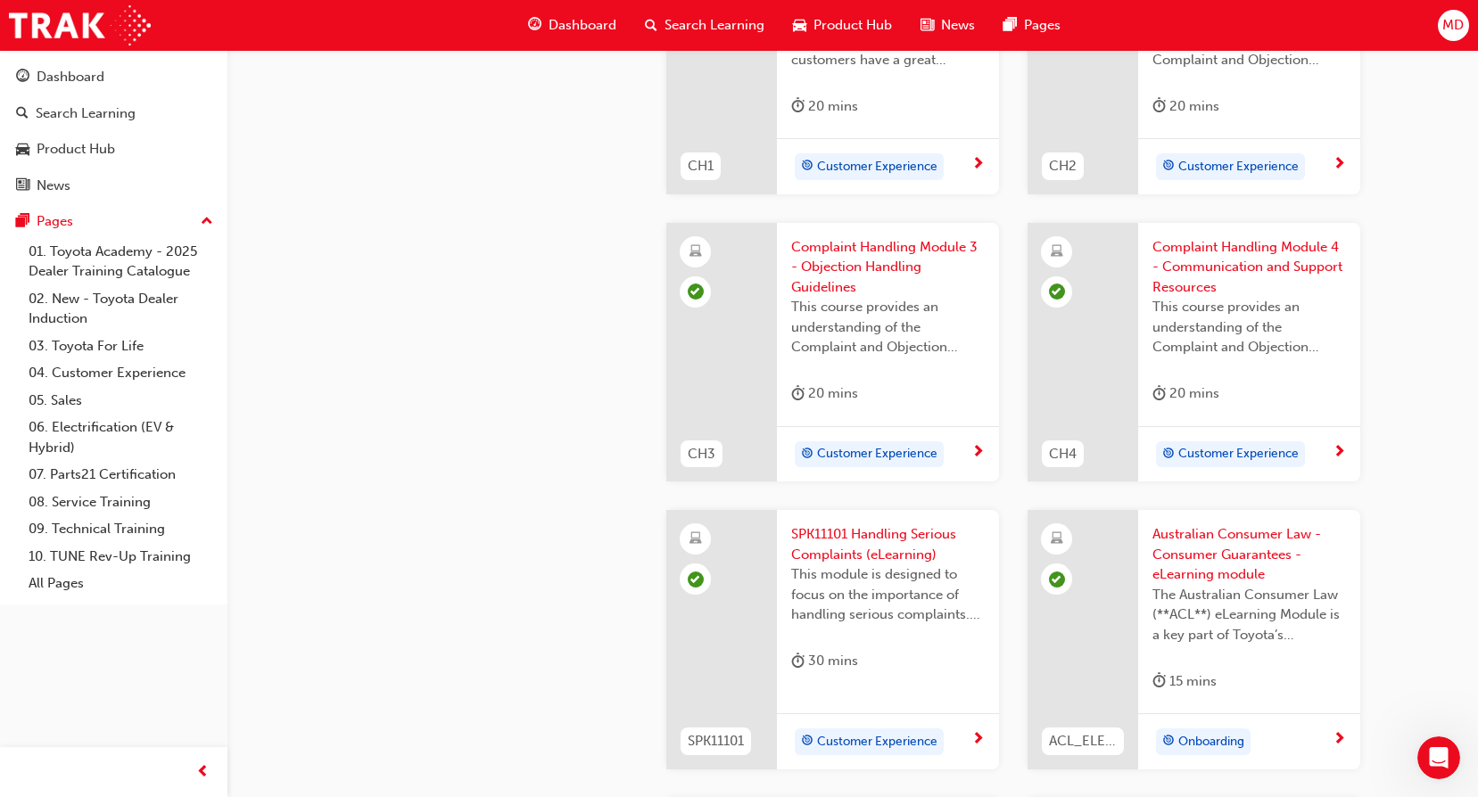
scroll to position [832, 0]
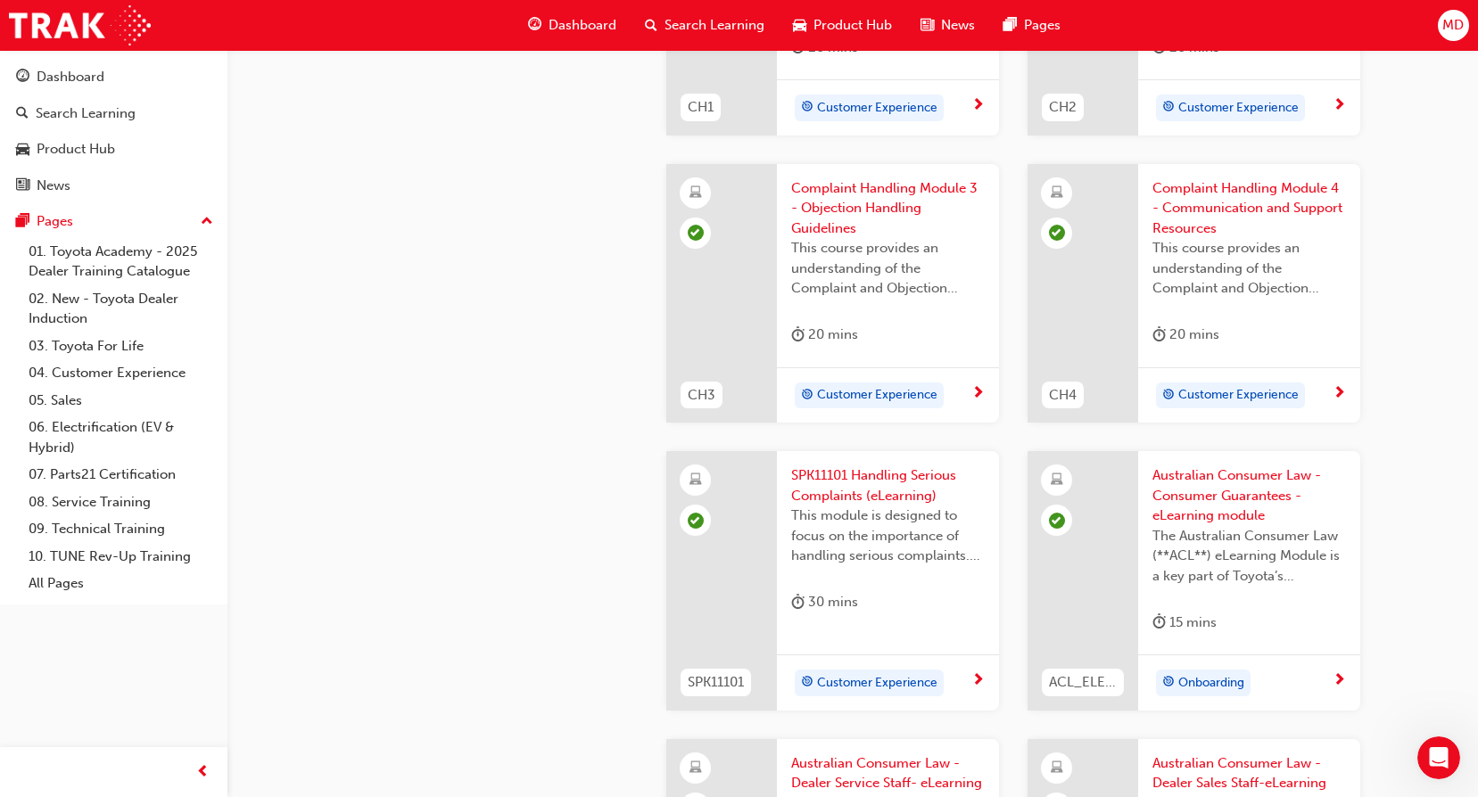
click at [1215, 205] on span "Complaint Handling Module 4 - Communication and Support Resources" at bounding box center [1249, 208] width 194 height 61
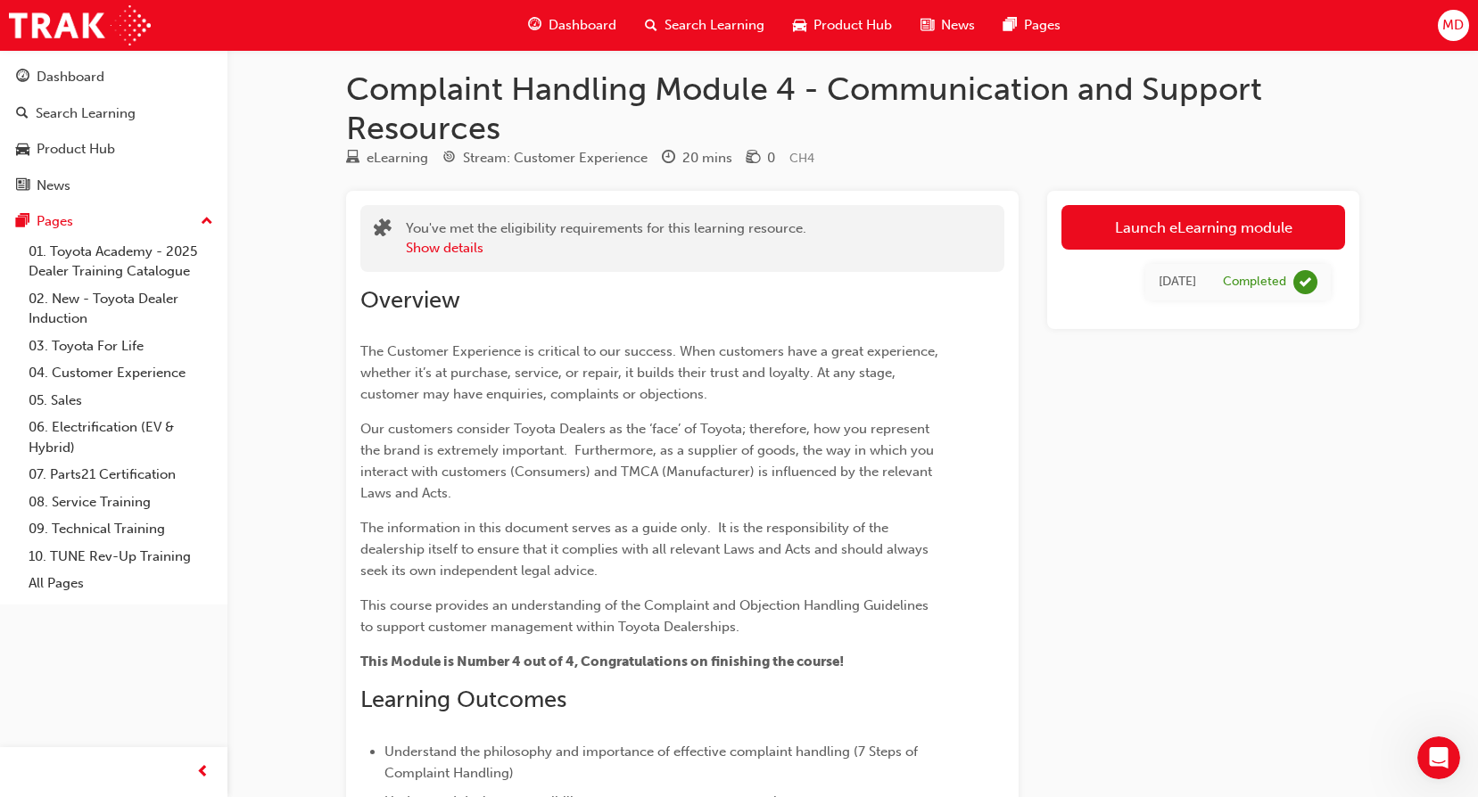
scroll to position [7, 0]
click at [1149, 233] on link "Launch eLearning module" at bounding box center [1203, 229] width 284 height 45
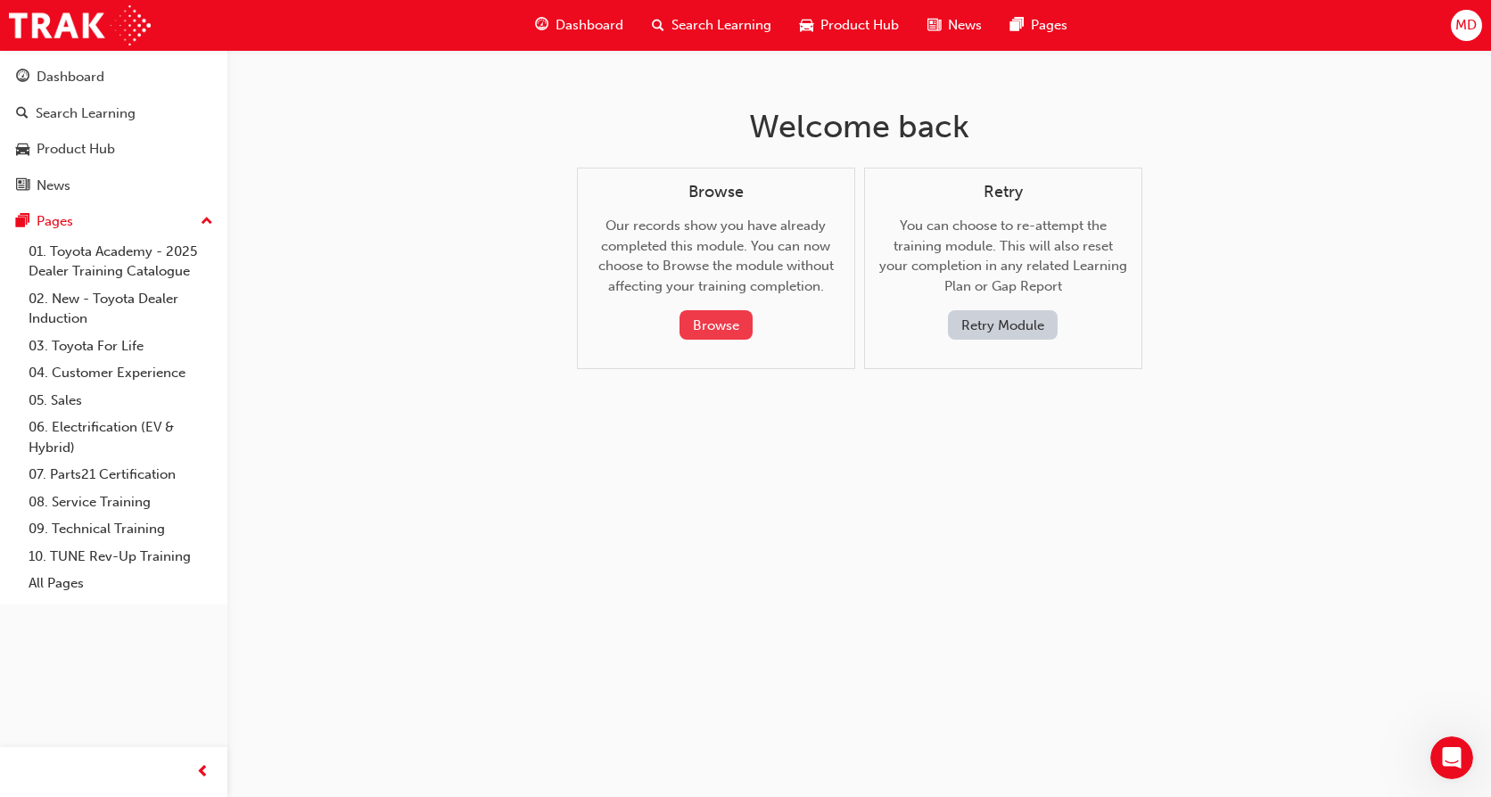
click at [695, 324] on button "Browse" at bounding box center [716, 324] width 73 height 29
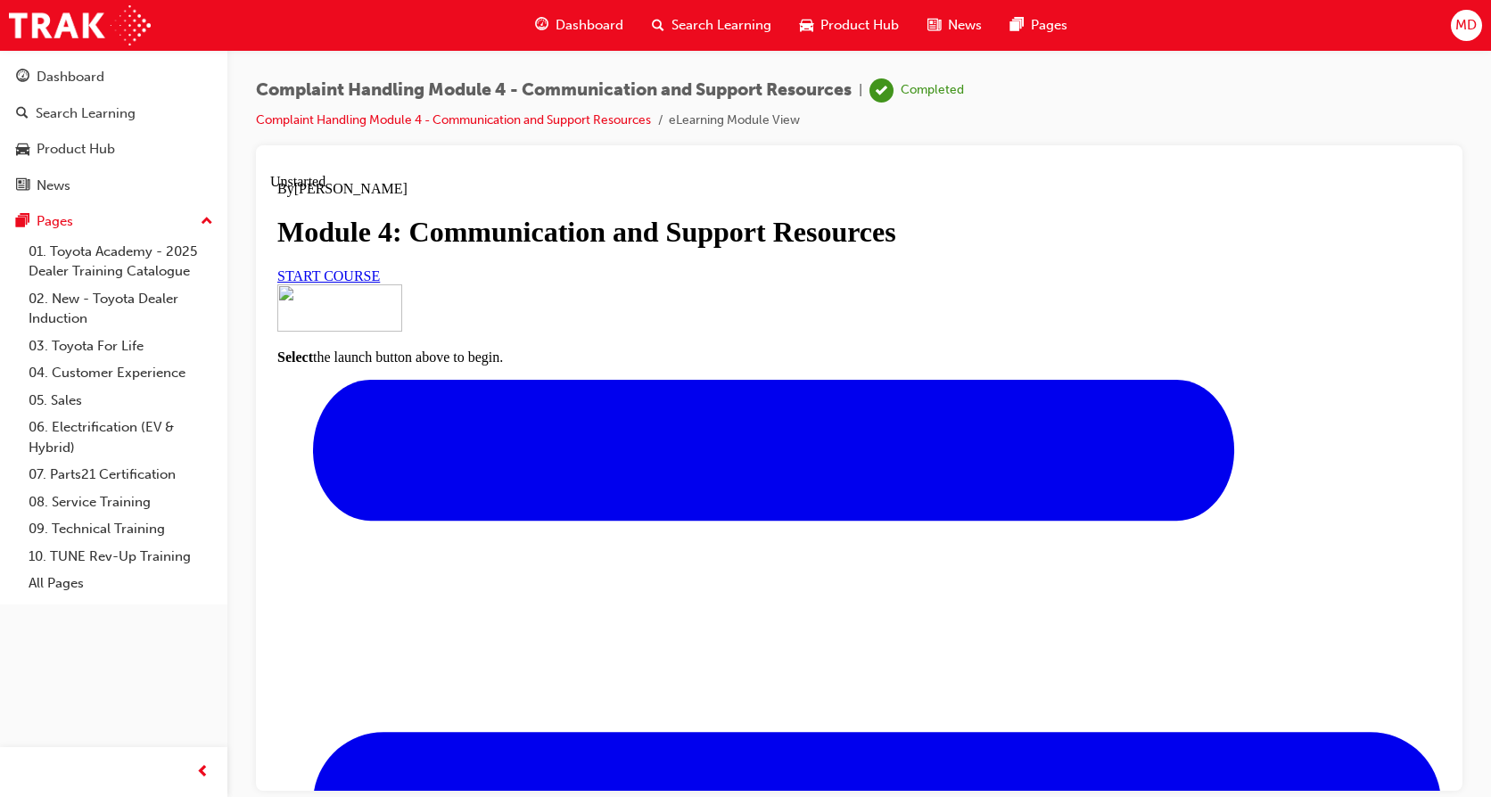
click at [380, 283] on link "START COURSE" at bounding box center [328, 275] width 103 height 15
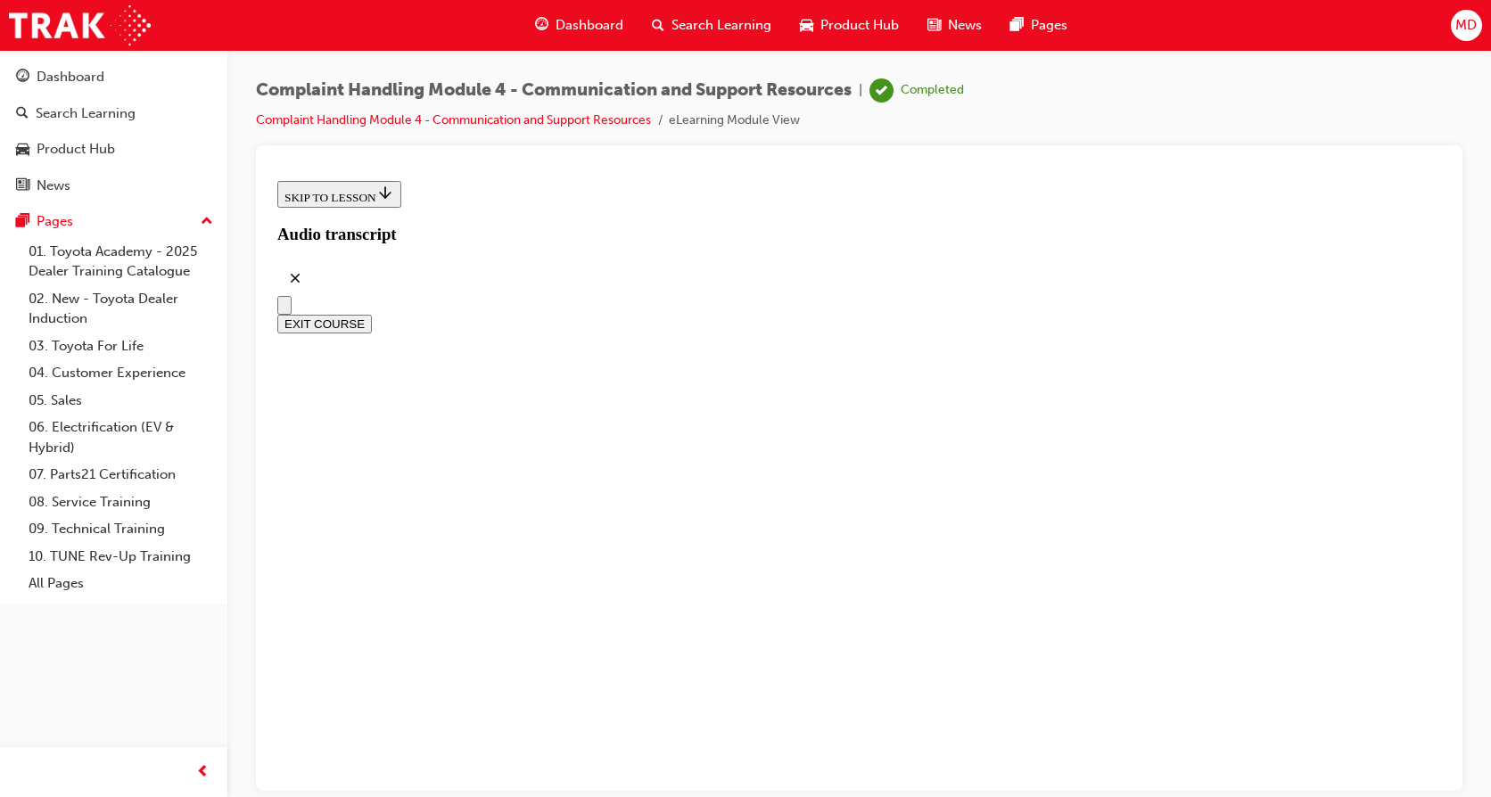
scroll to position [531, 0]
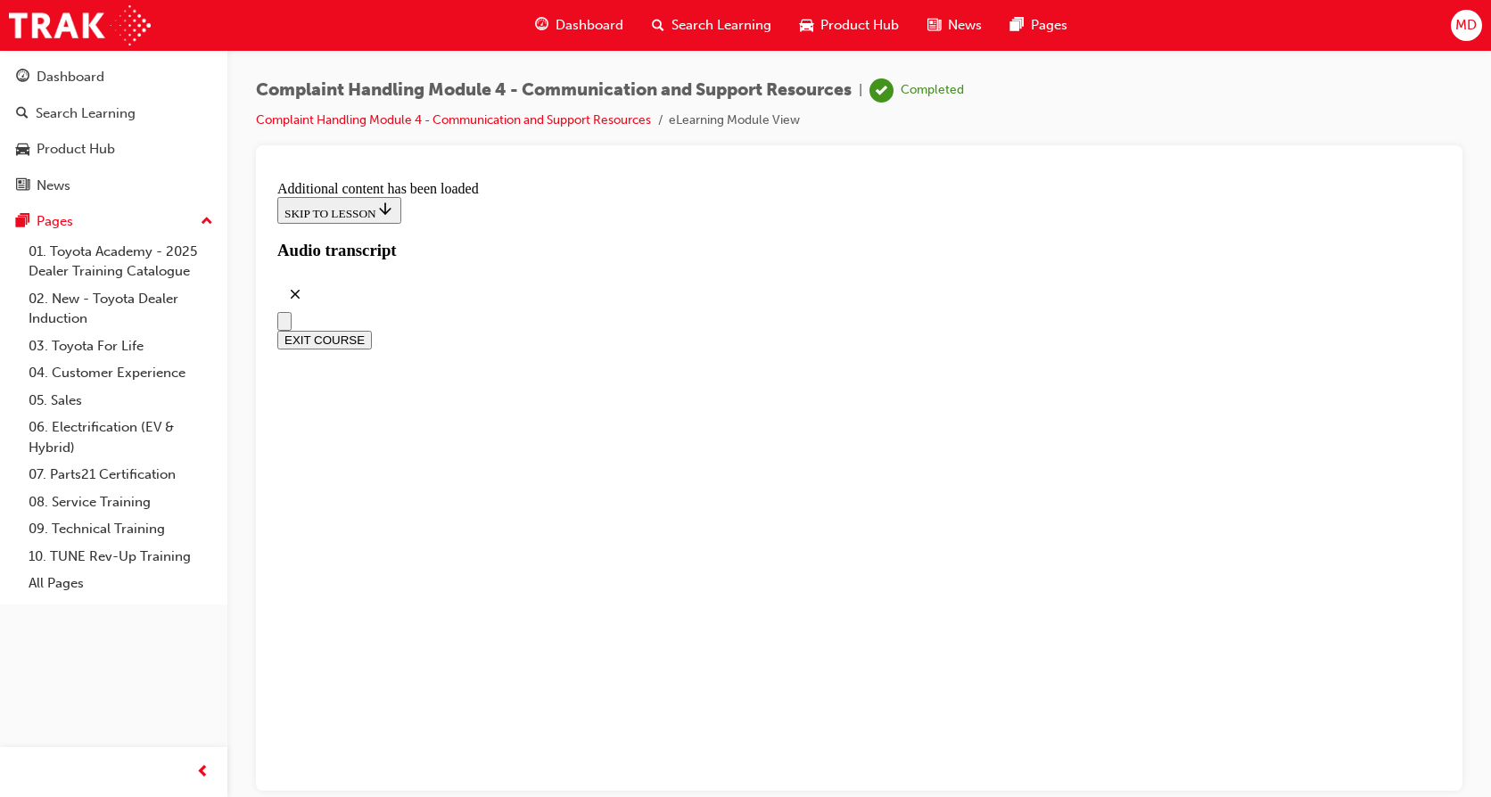
radio input "true"
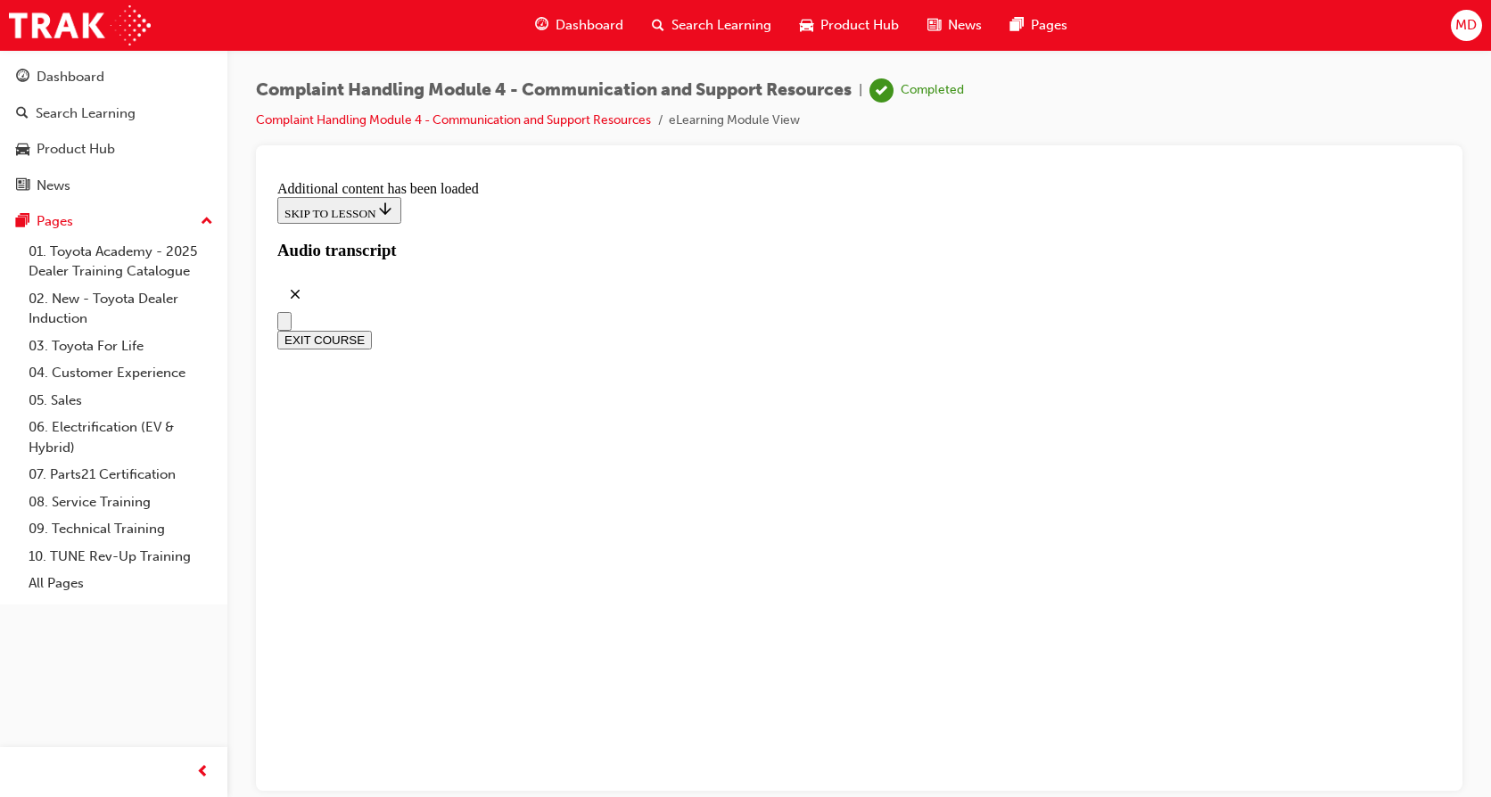
scroll to position [10838, 0]
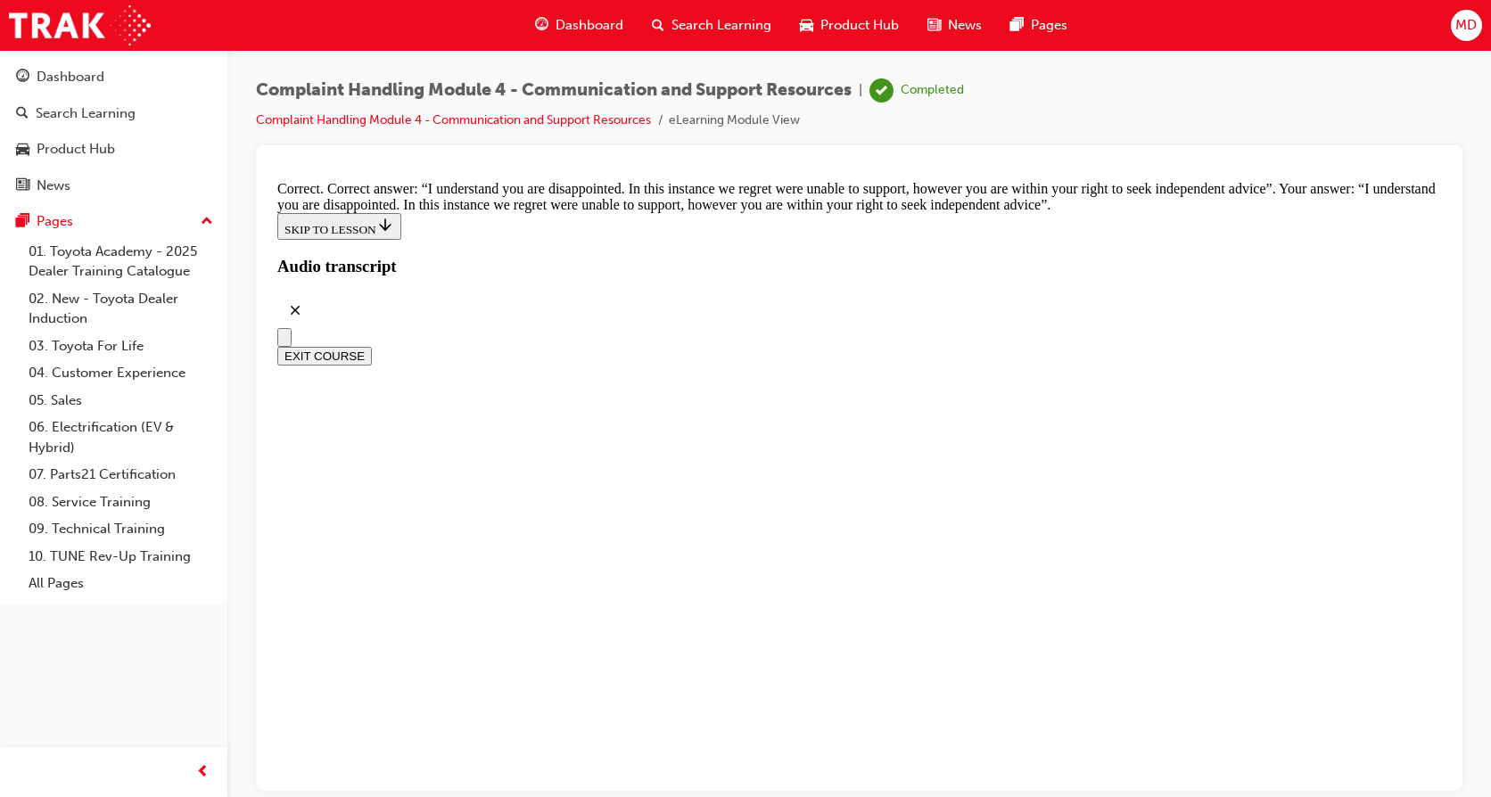
scroll to position [11611, 0]
checkbox input "true"
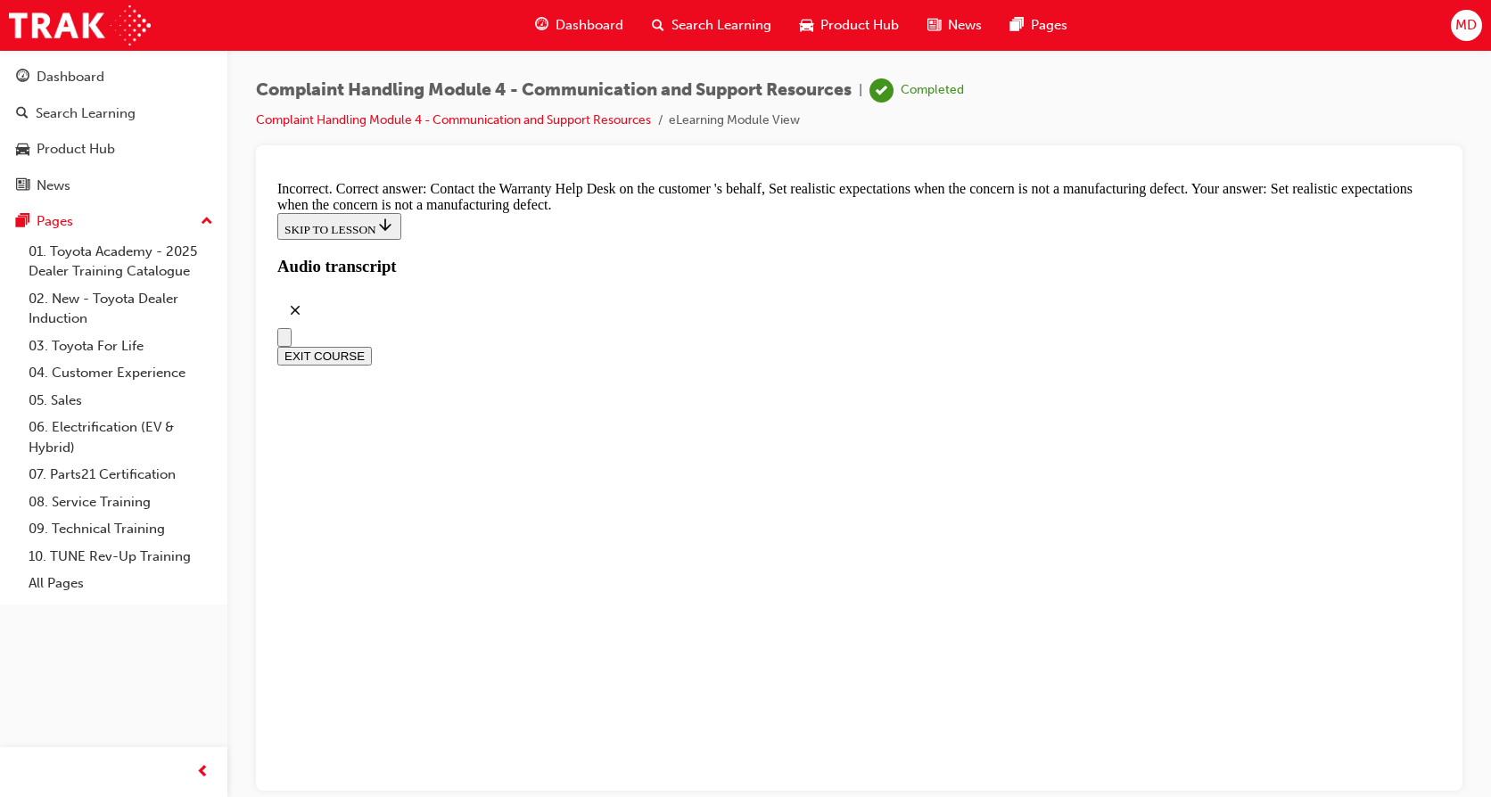
scroll to position [11730, 0]
checkbox input "true"
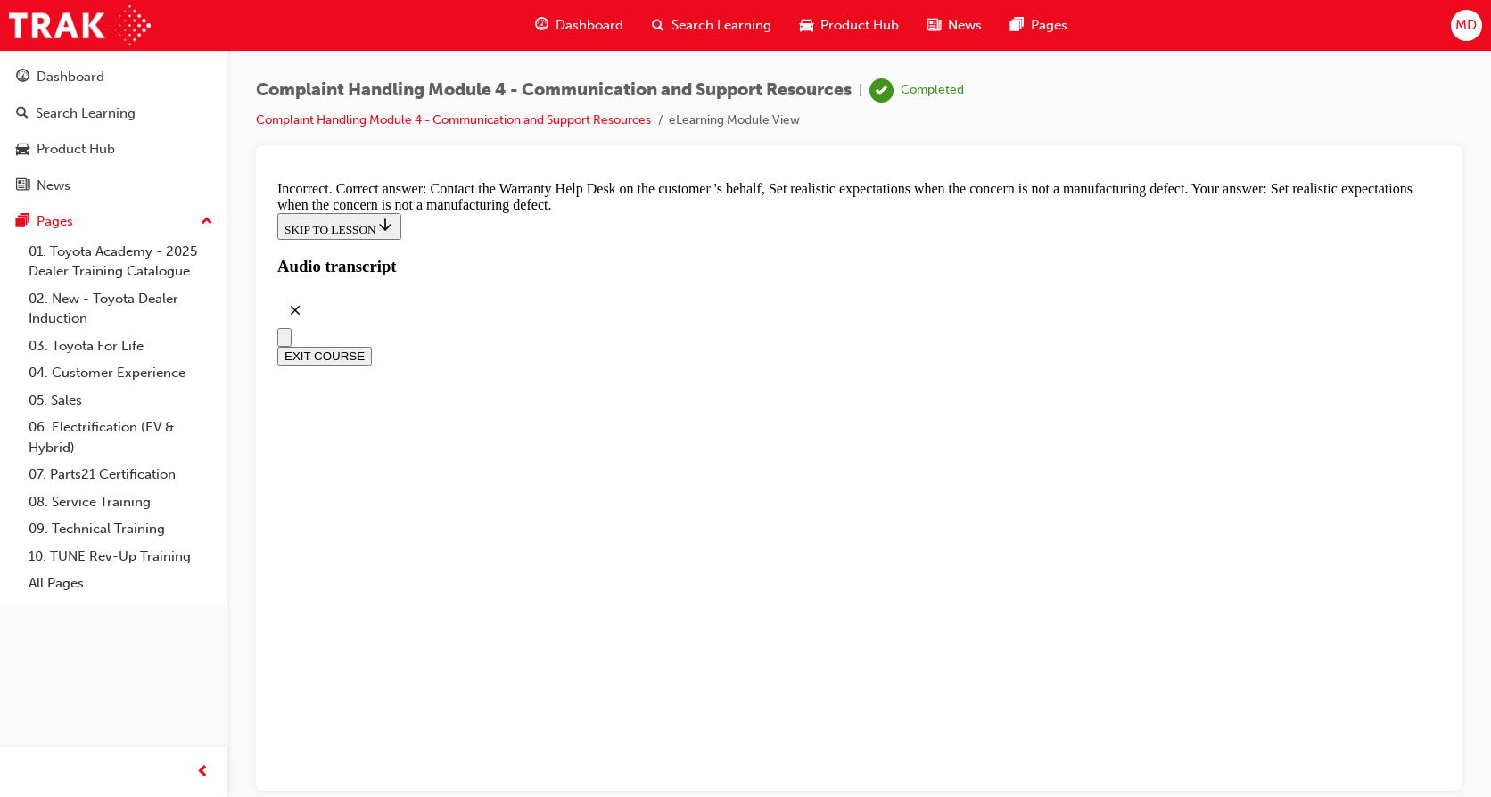
checkbox input "false"
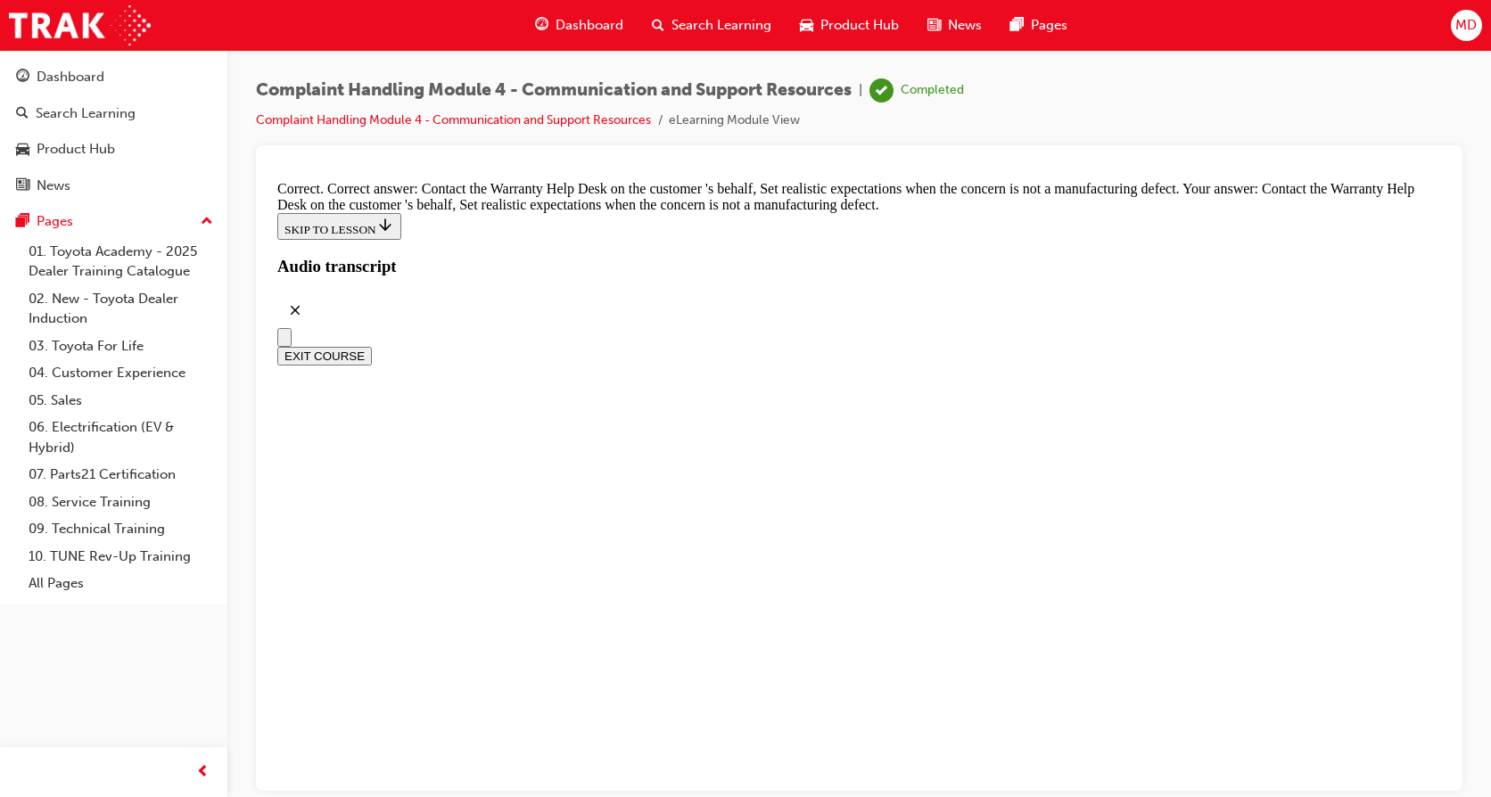
checkbox input "true"
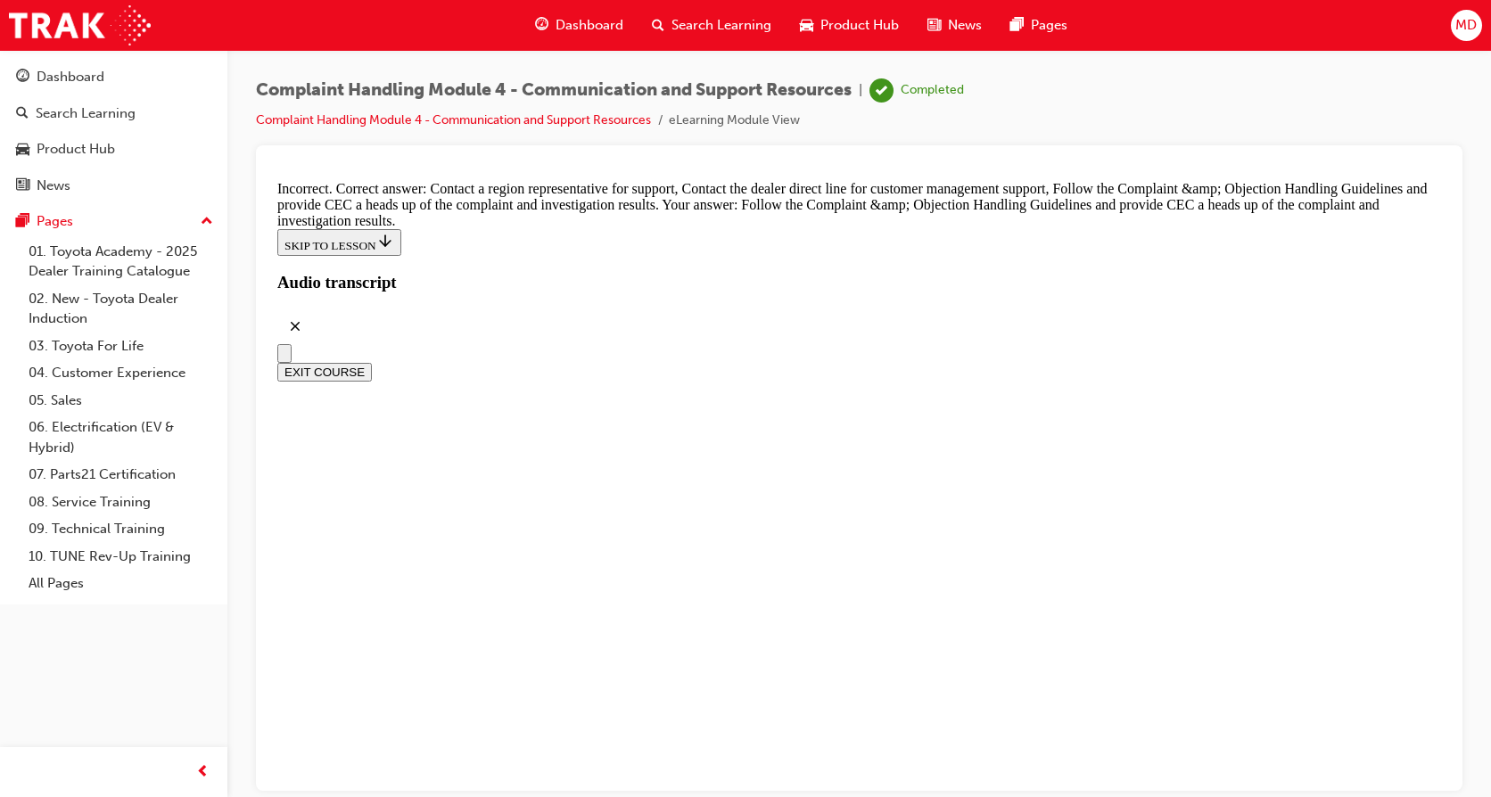
scroll to position [12443, 0]
checkbox input "true"
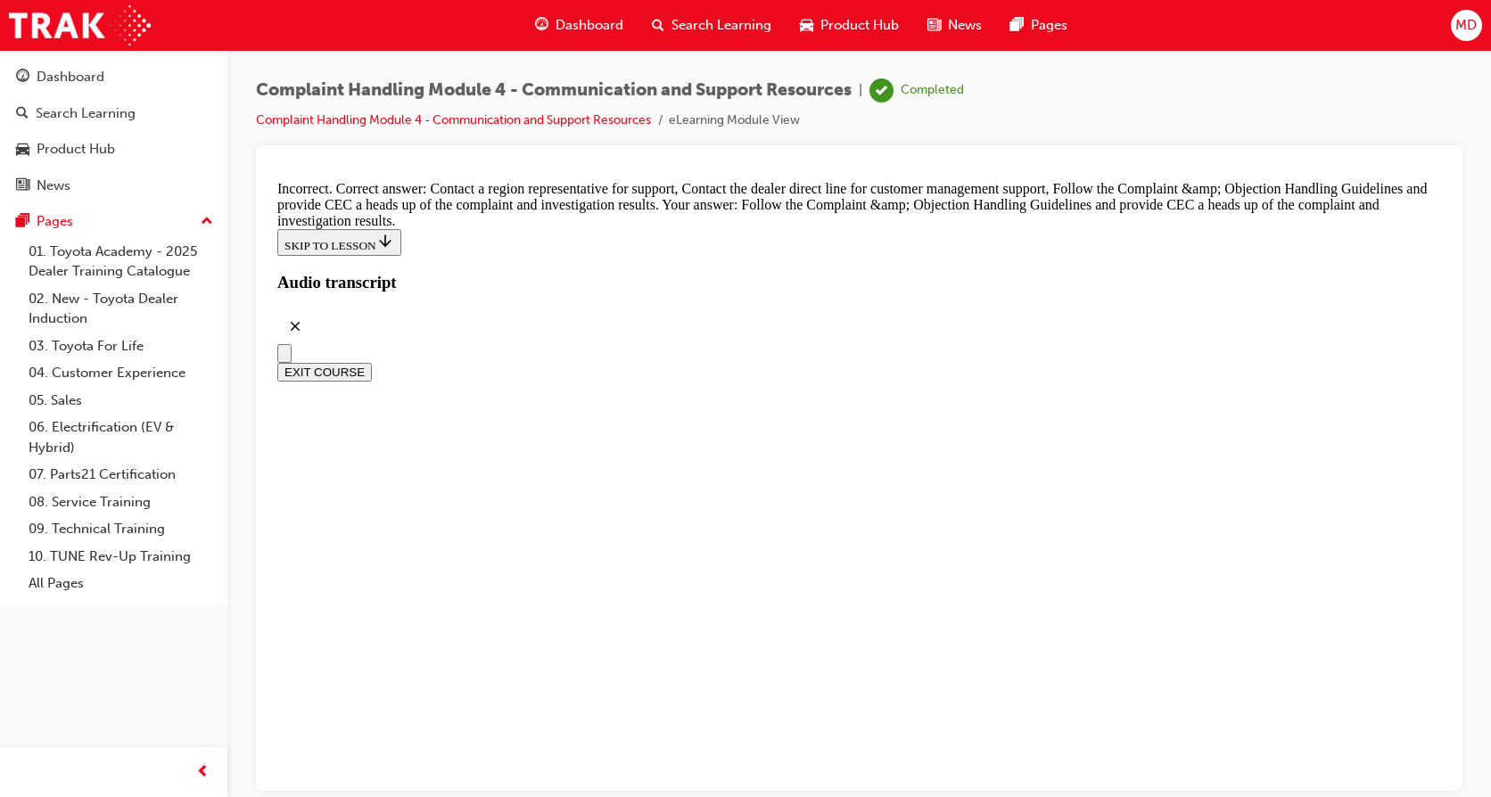
checkbox input "true"
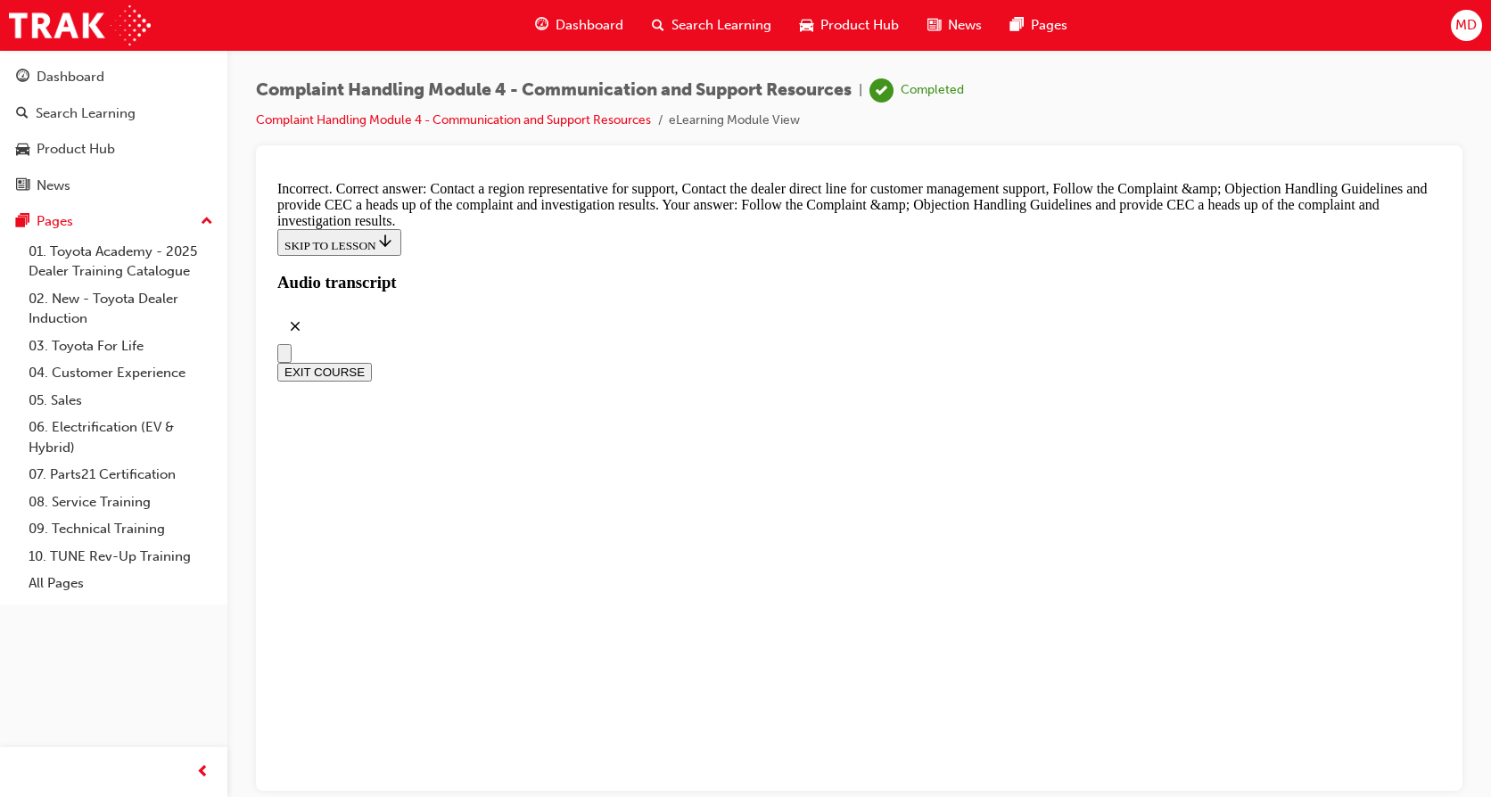
checkbox input "false"
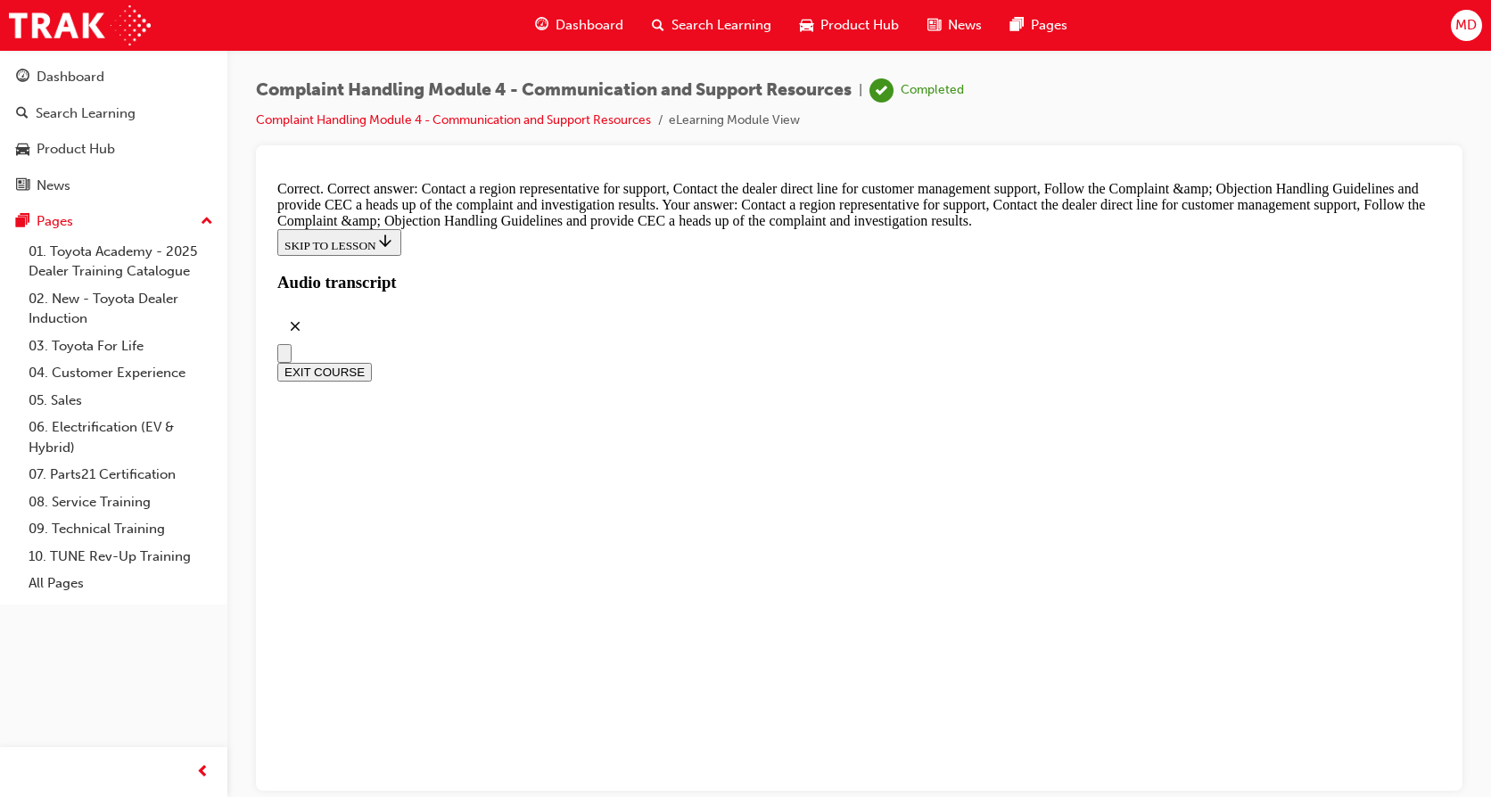
scroll to position [13038, 0]
radio input "true"
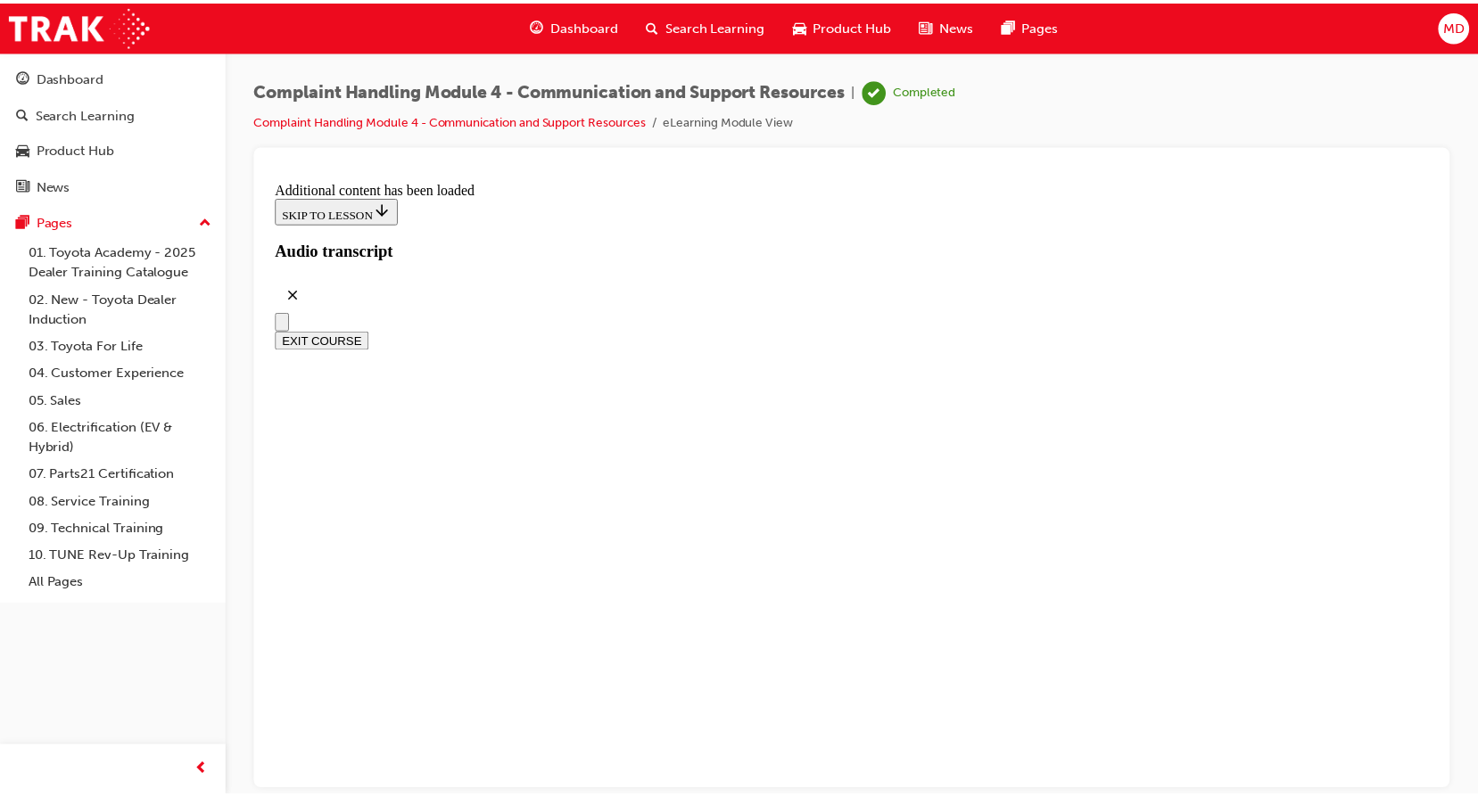
scroll to position [15371, 0]
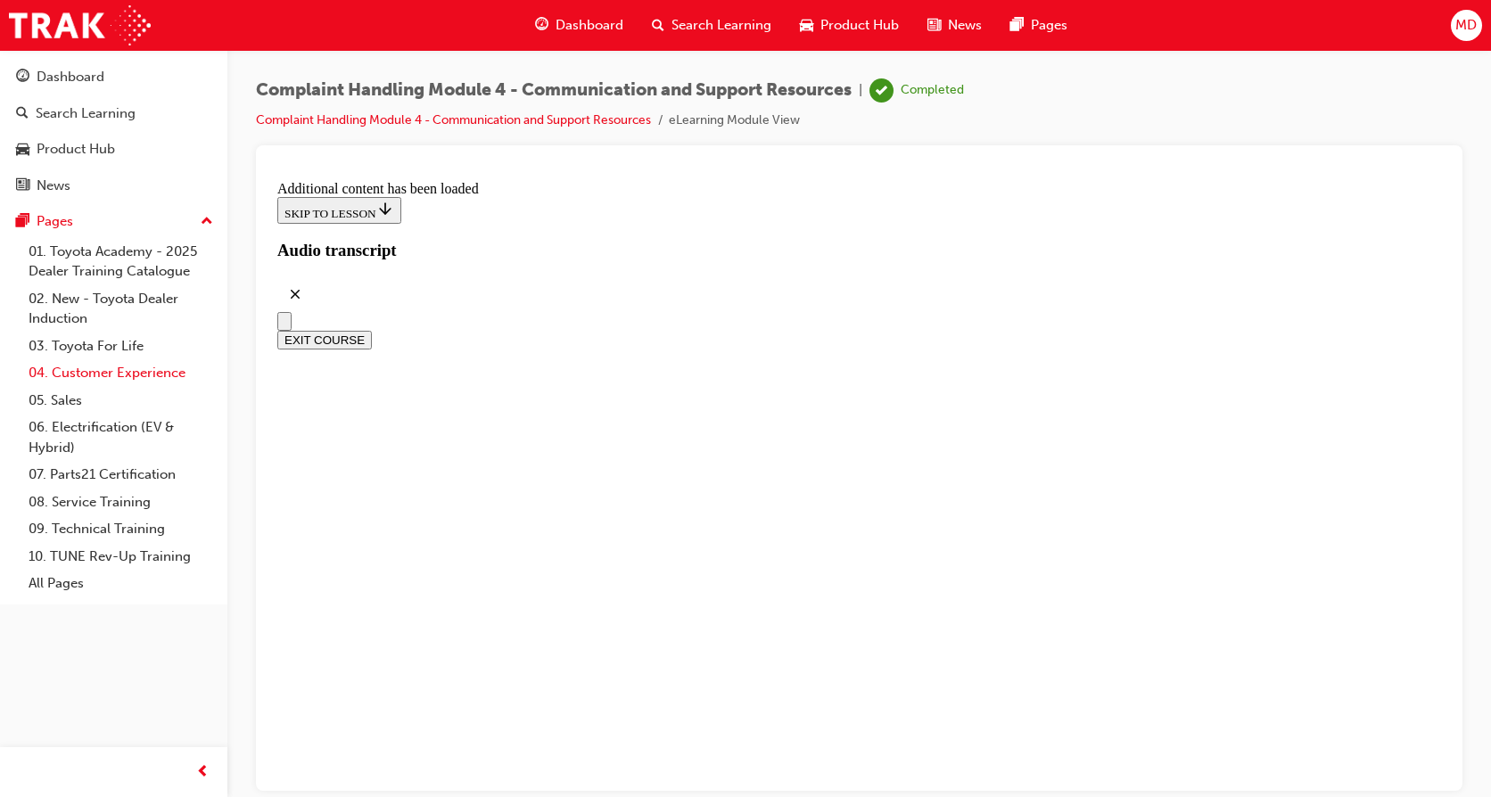
click at [179, 366] on link "04. Customer Experience" at bounding box center [120, 373] width 199 height 28
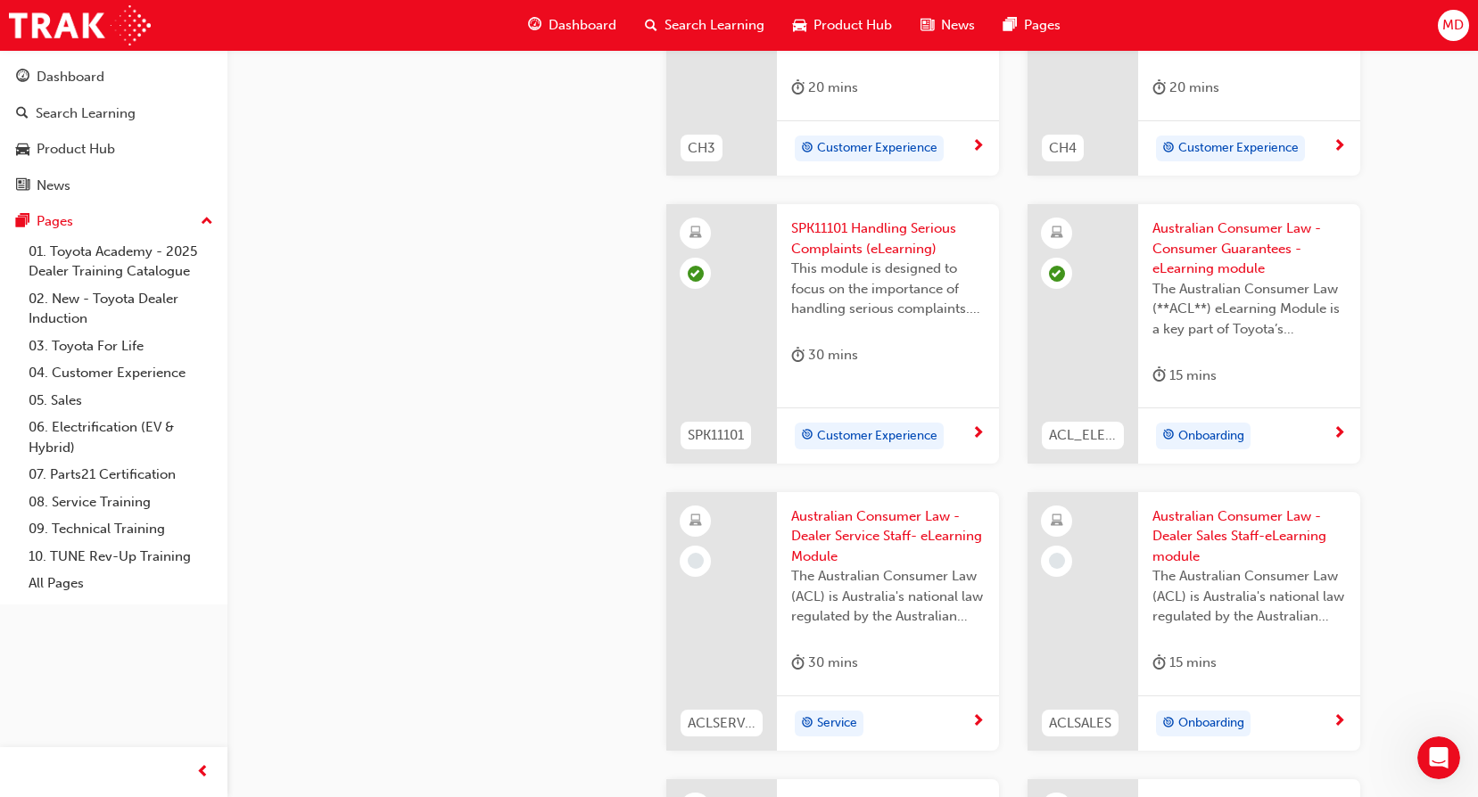
scroll to position [1070, 0]
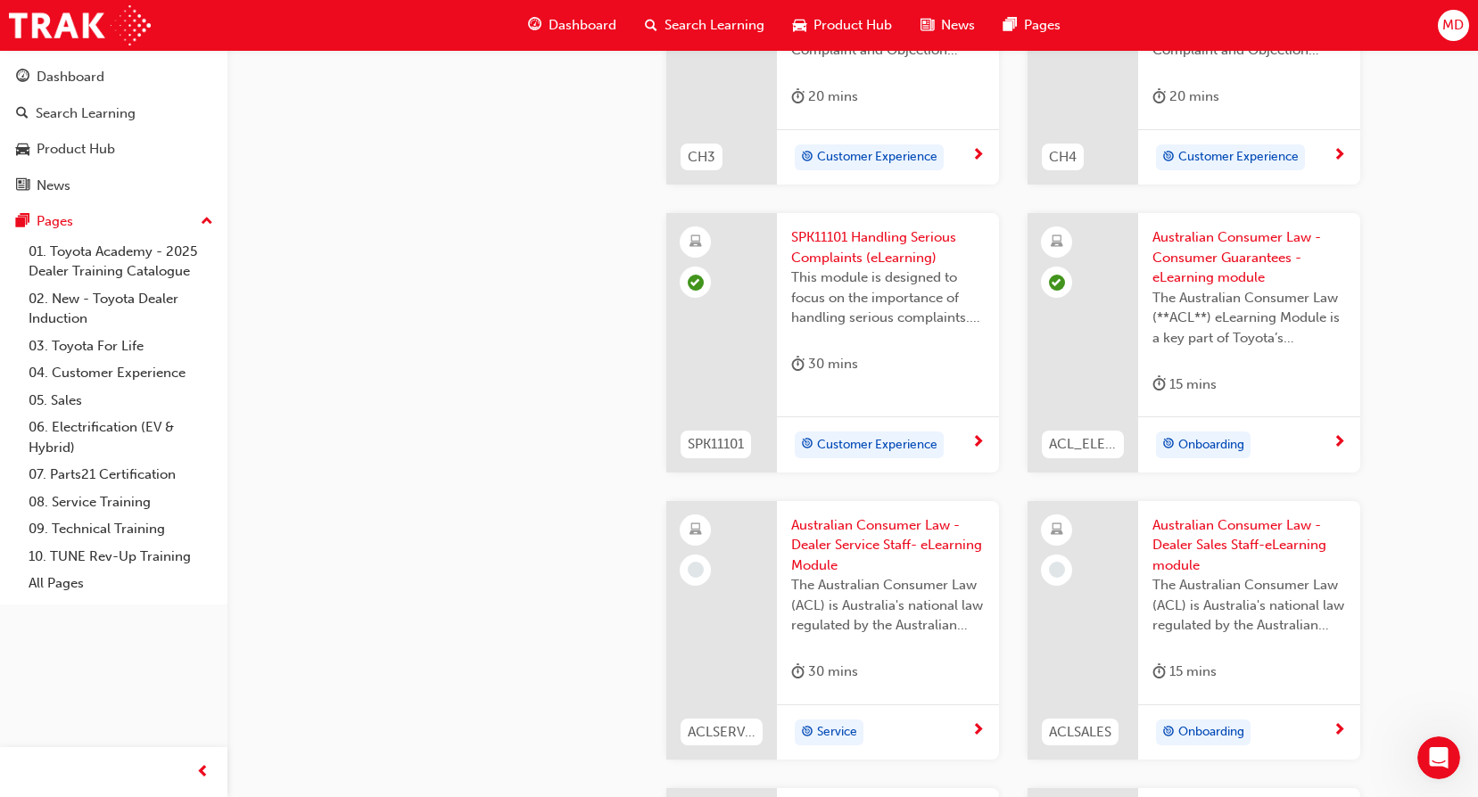
click at [838, 279] on span "This module is designed to focus on the importance of handling serious complain…" at bounding box center [888, 298] width 194 height 61
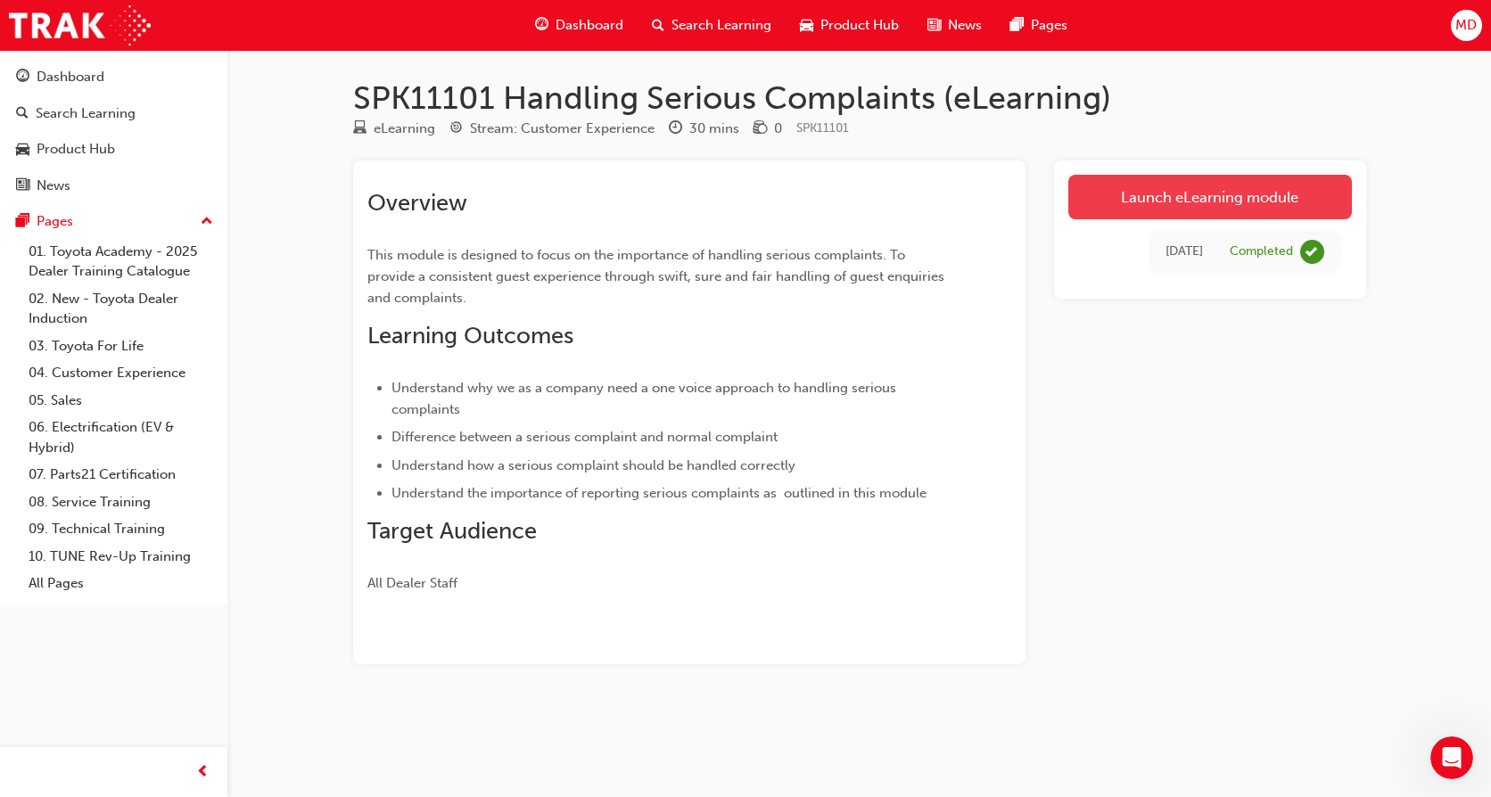
click at [1087, 203] on link "Launch eLearning module" at bounding box center [1210, 197] width 284 height 45
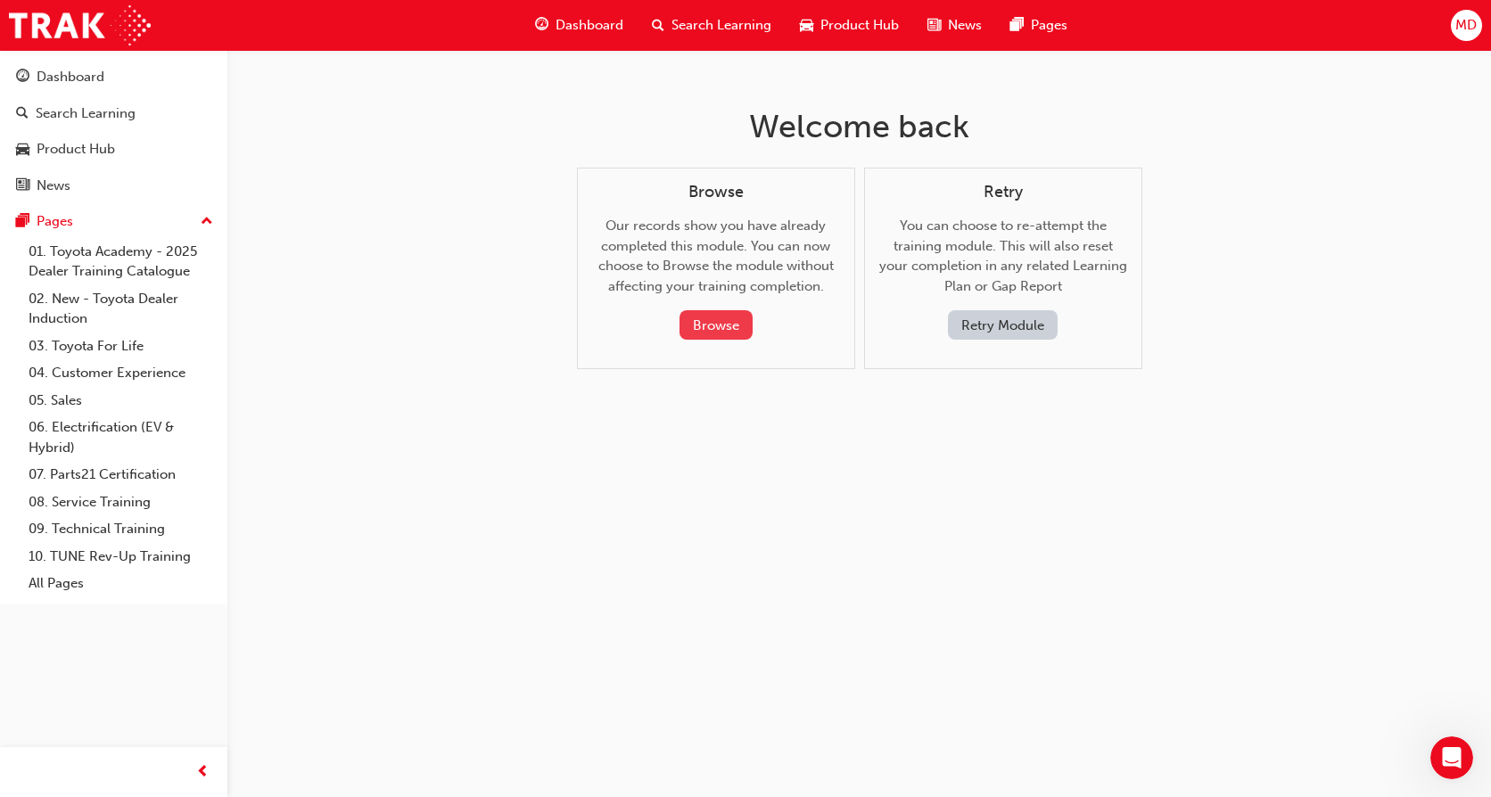
click at [723, 324] on button "Browse" at bounding box center [716, 324] width 73 height 29
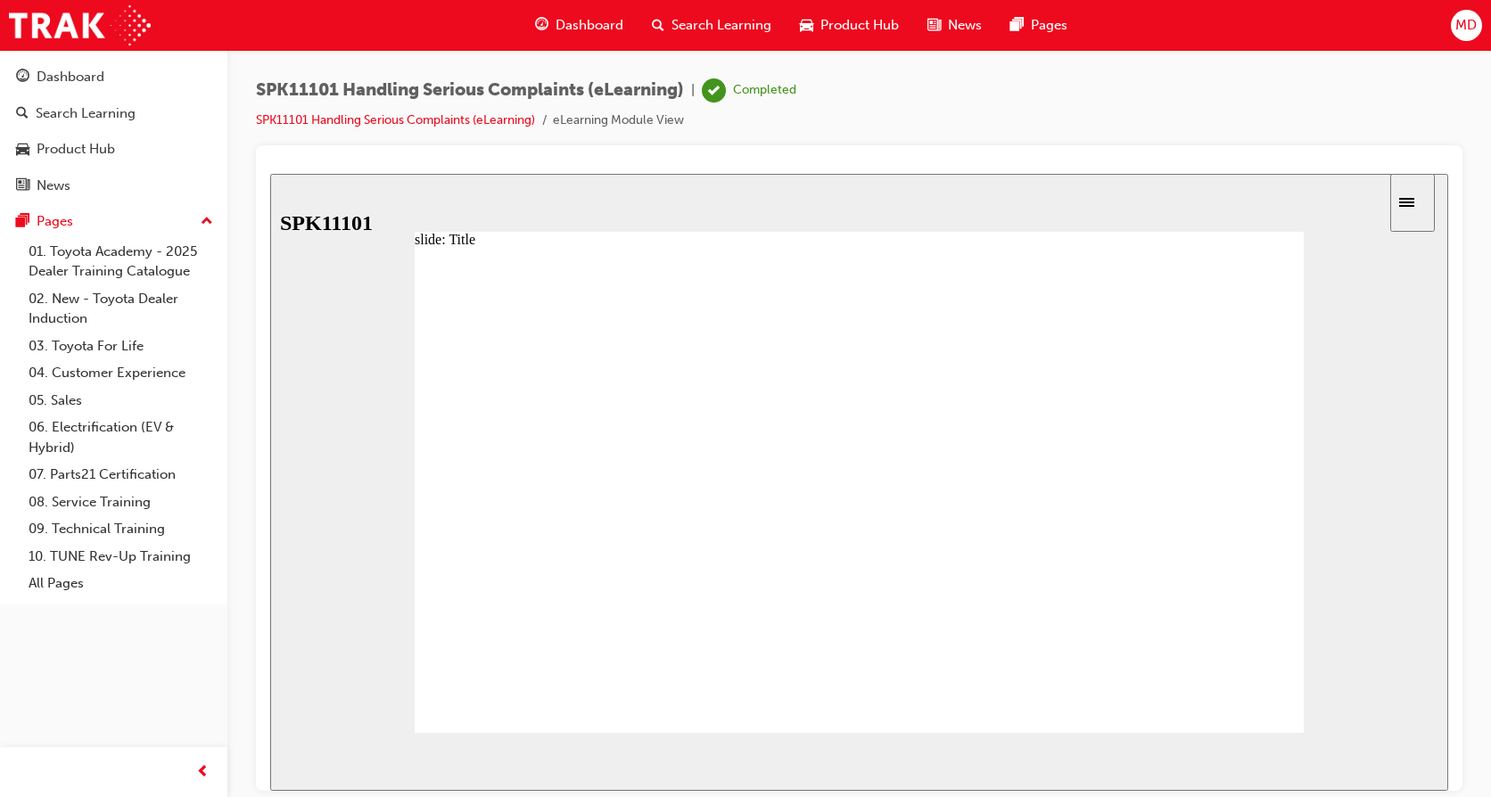
click at [1396, 763] on span "NEXT" at bounding box center [1389, 764] width 31 height 13
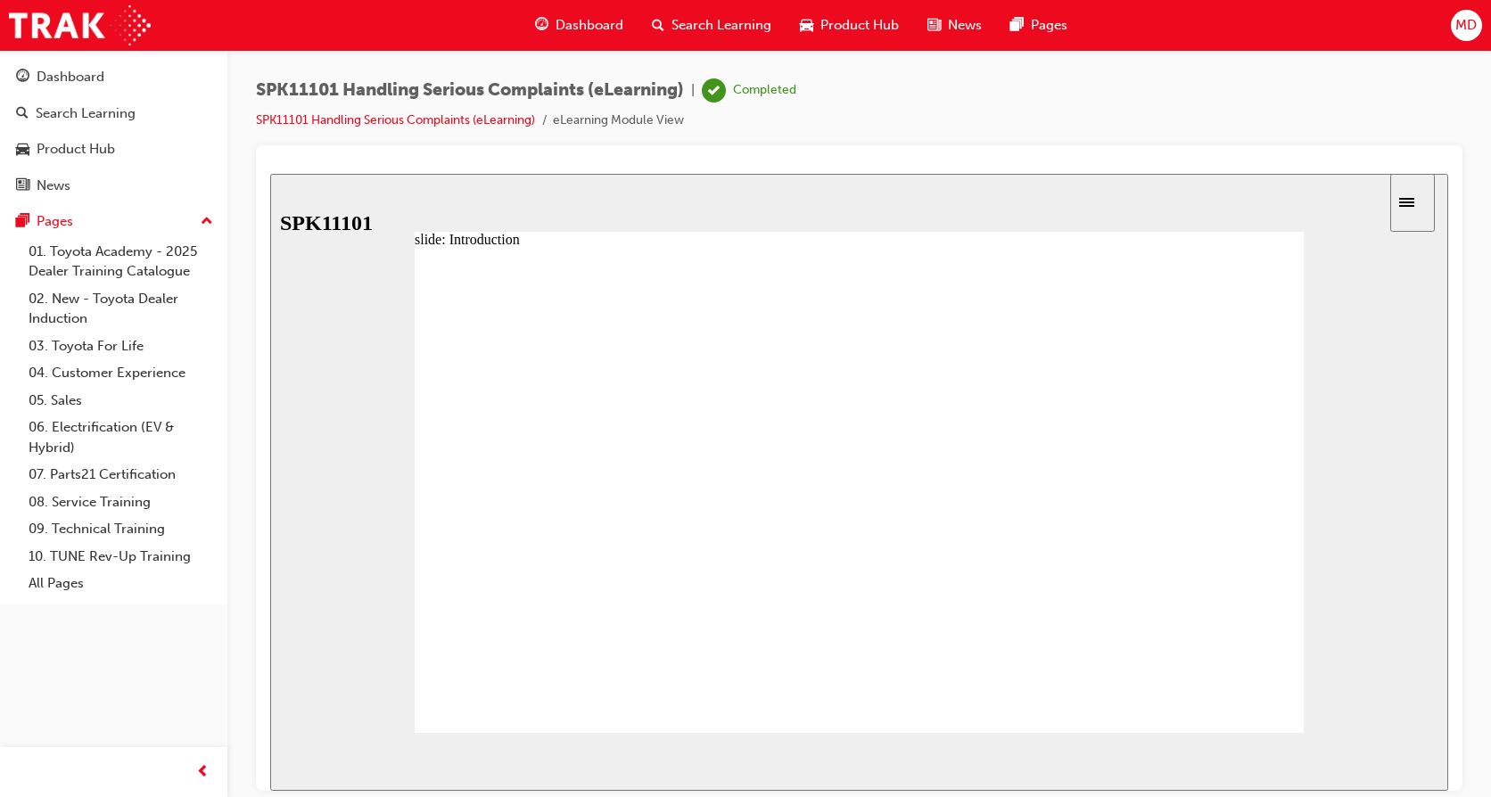
radio input "true"
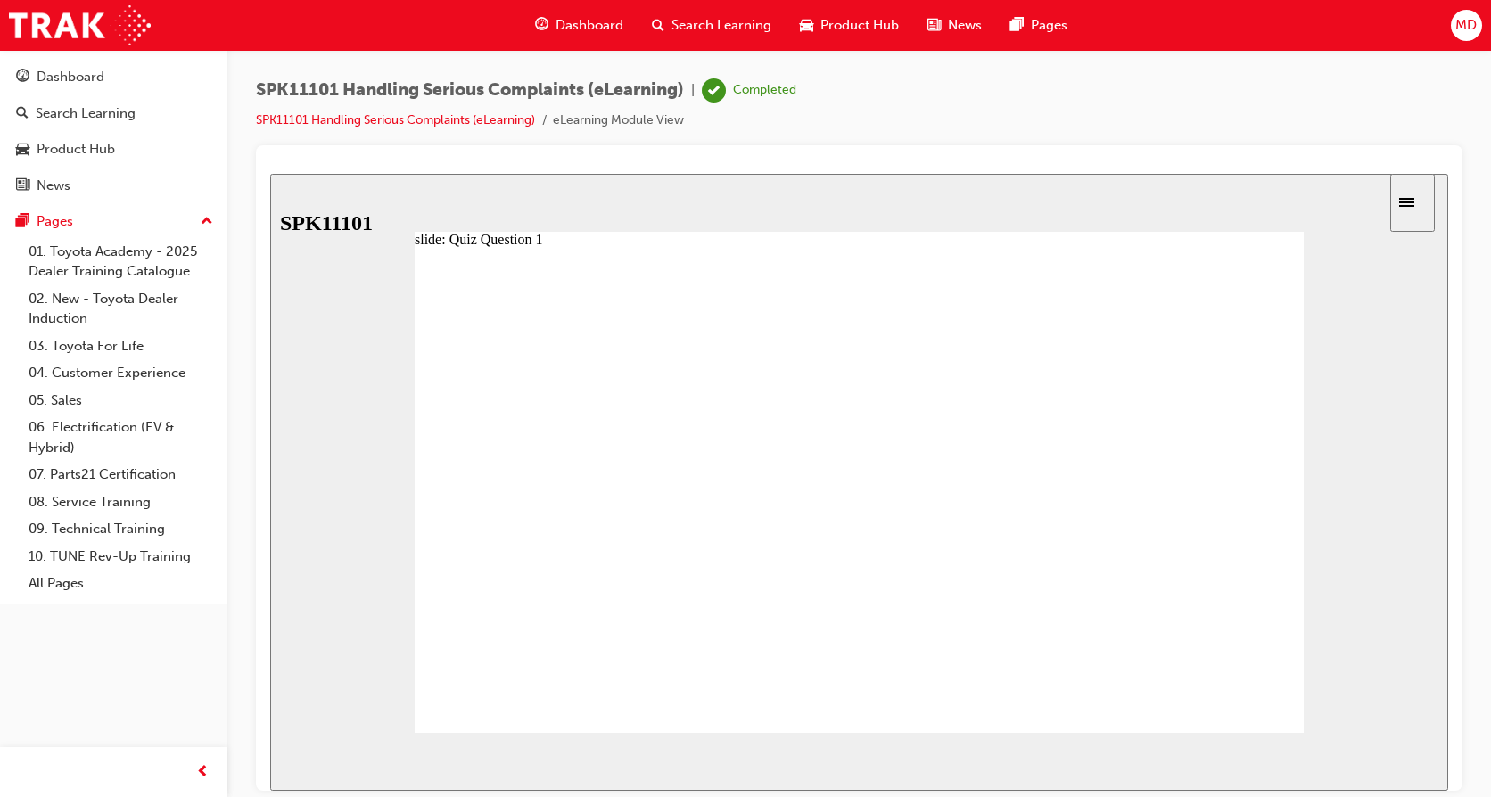
radio input "false"
radio input "true"
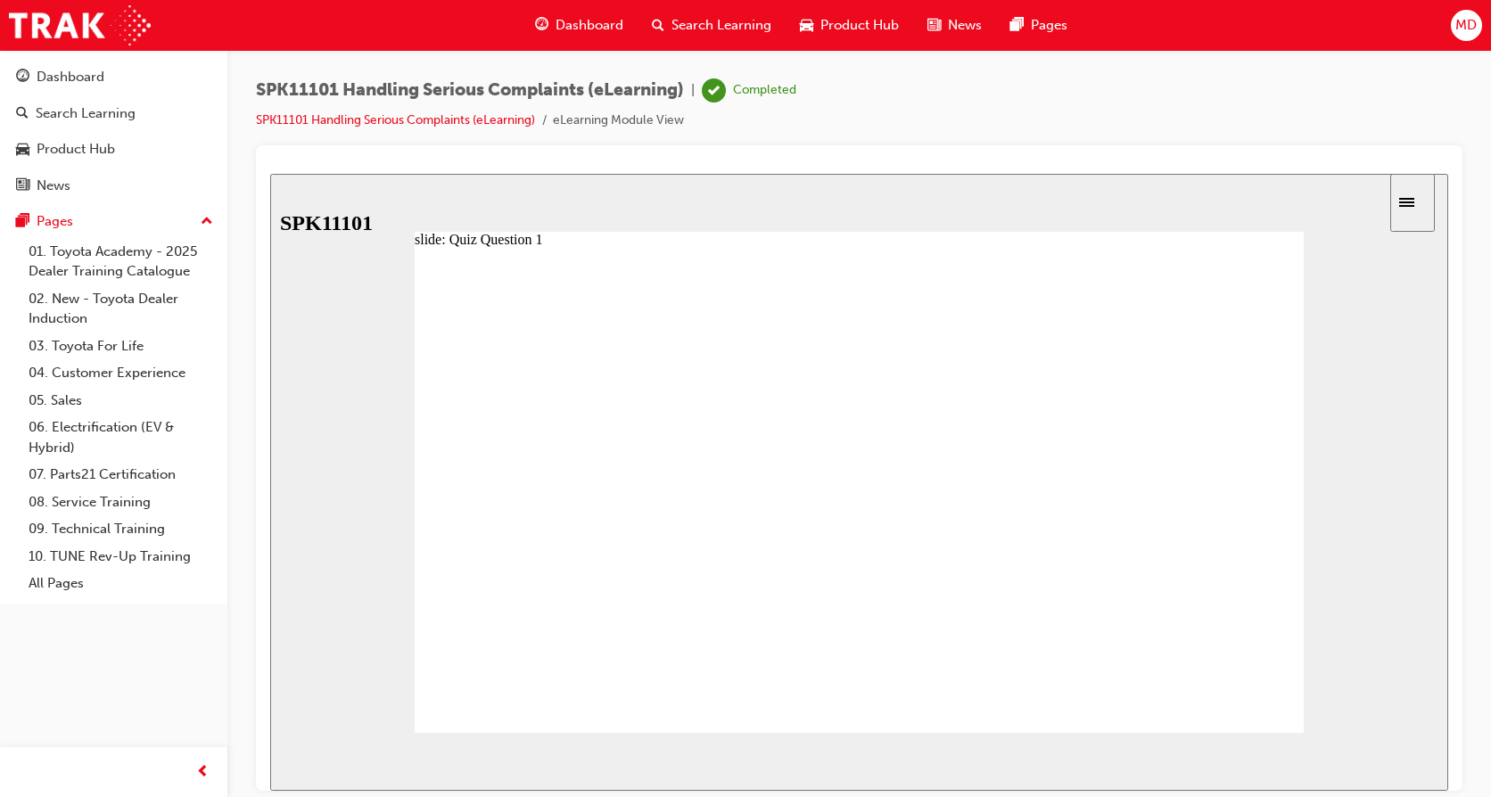
radio input "true"
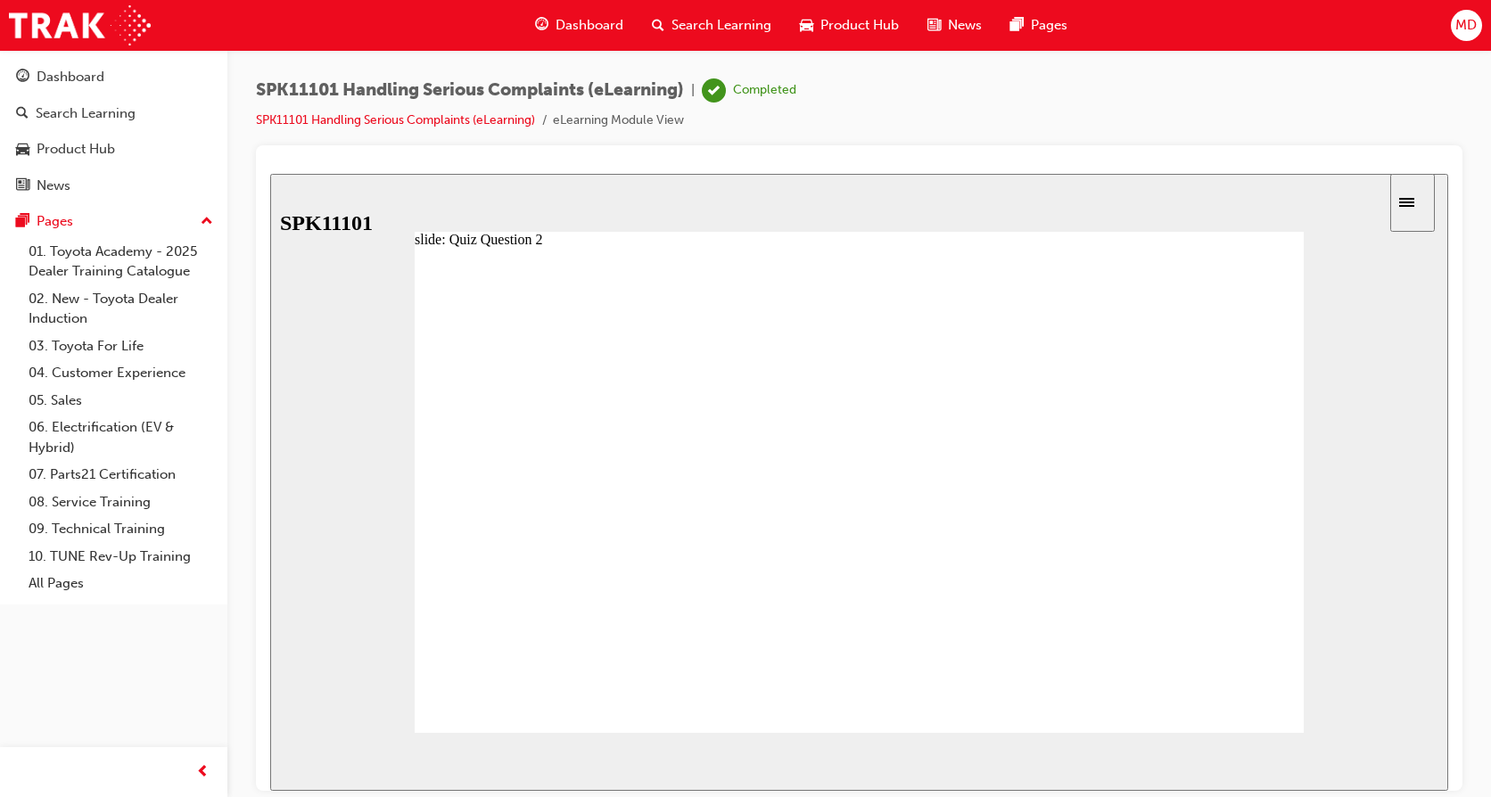
radio input "true"
click at [1379, 751] on button "NEXT" at bounding box center [1397, 761] width 70 height 27
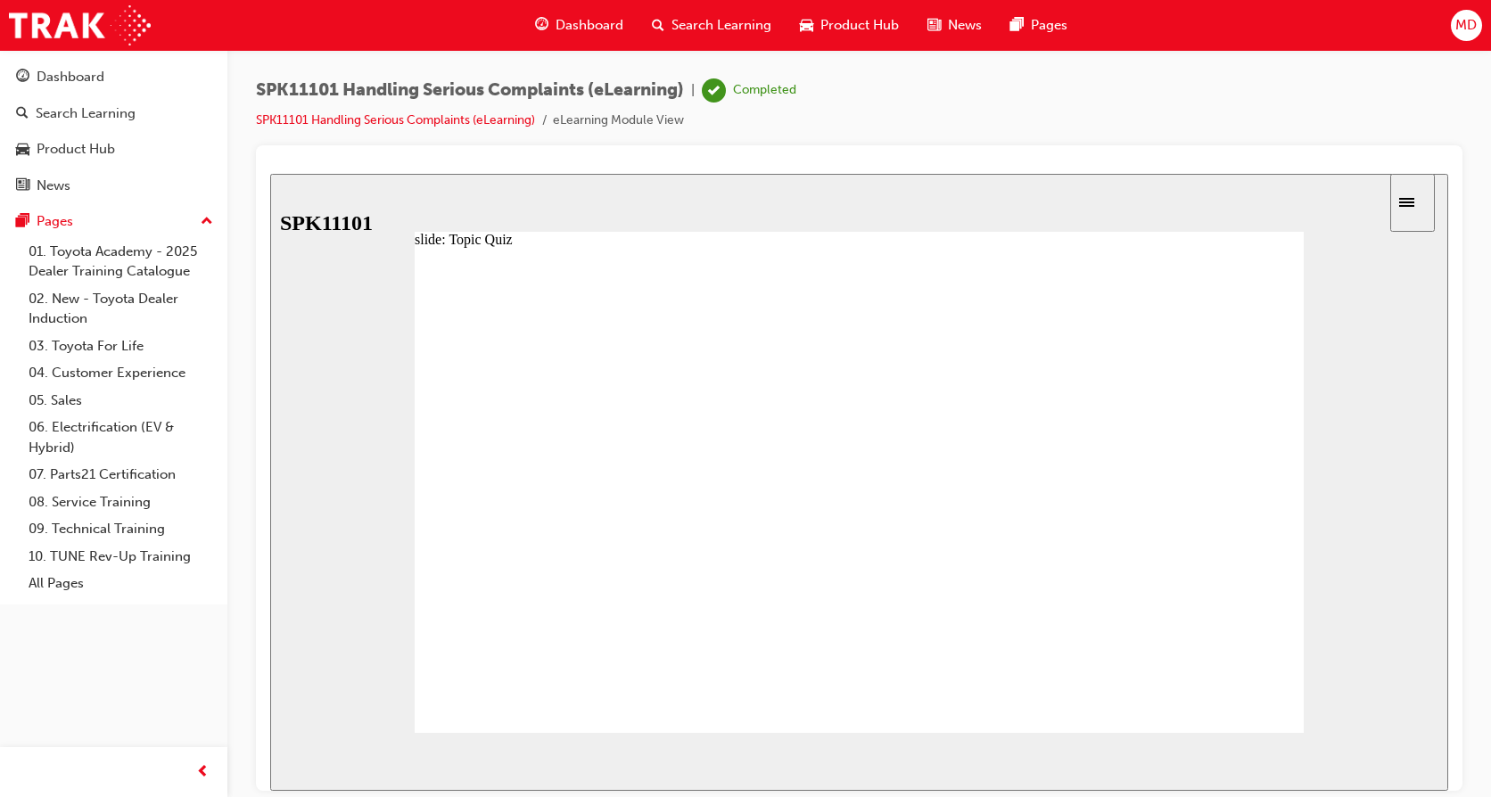
radio input "true"
